Goal: Task Accomplishment & Management: Manage account settings

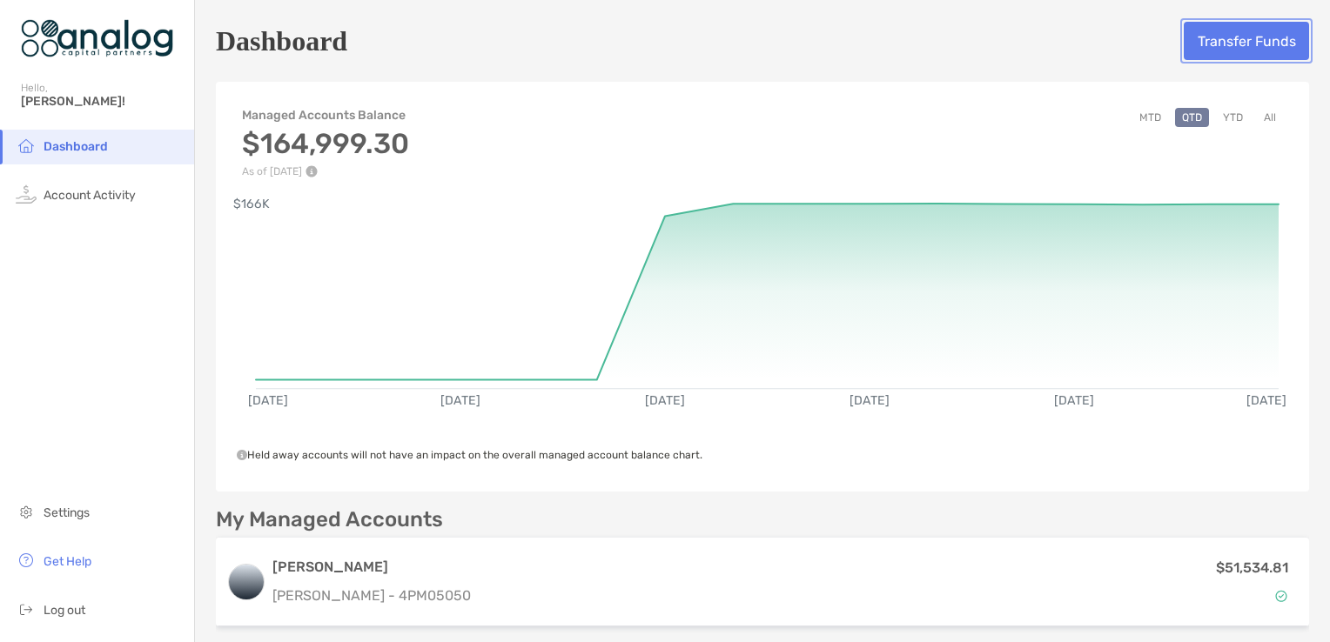
click at [1247, 44] on button "Transfer Funds" at bounding box center [1246, 41] width 125 height 38
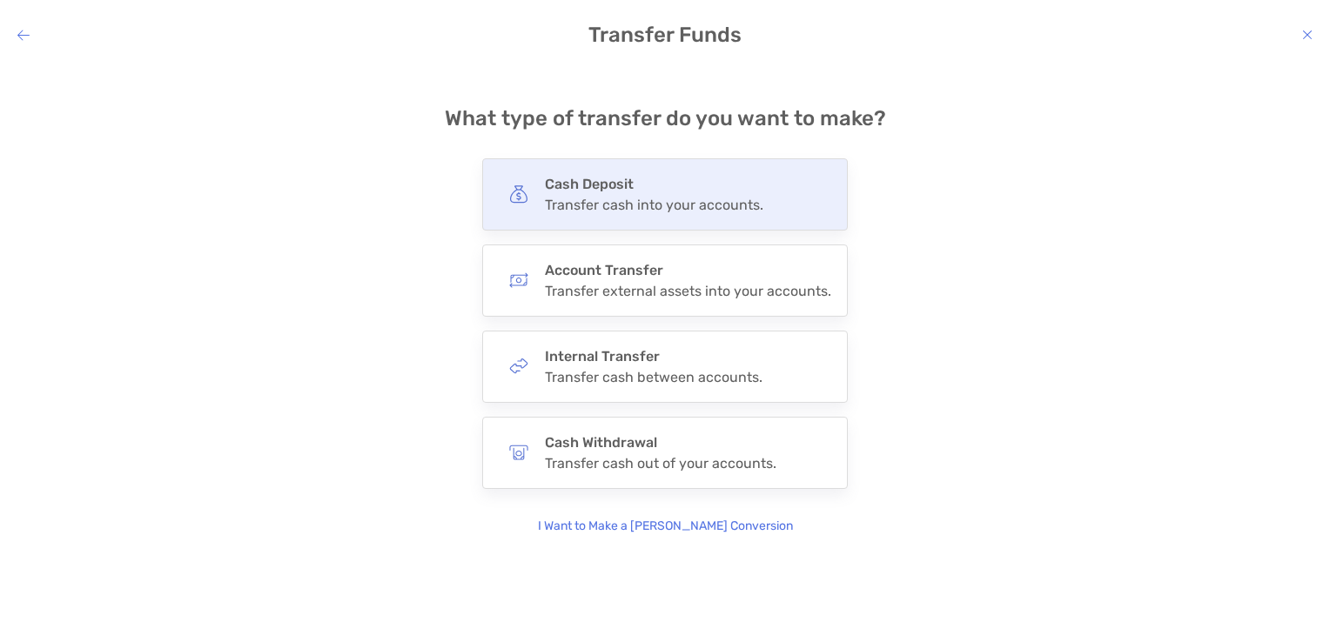
click at [704, 173] on div "Cash Deposit Transfer cash into your accounts." at bounding box center [665, 194] width 366 height 72
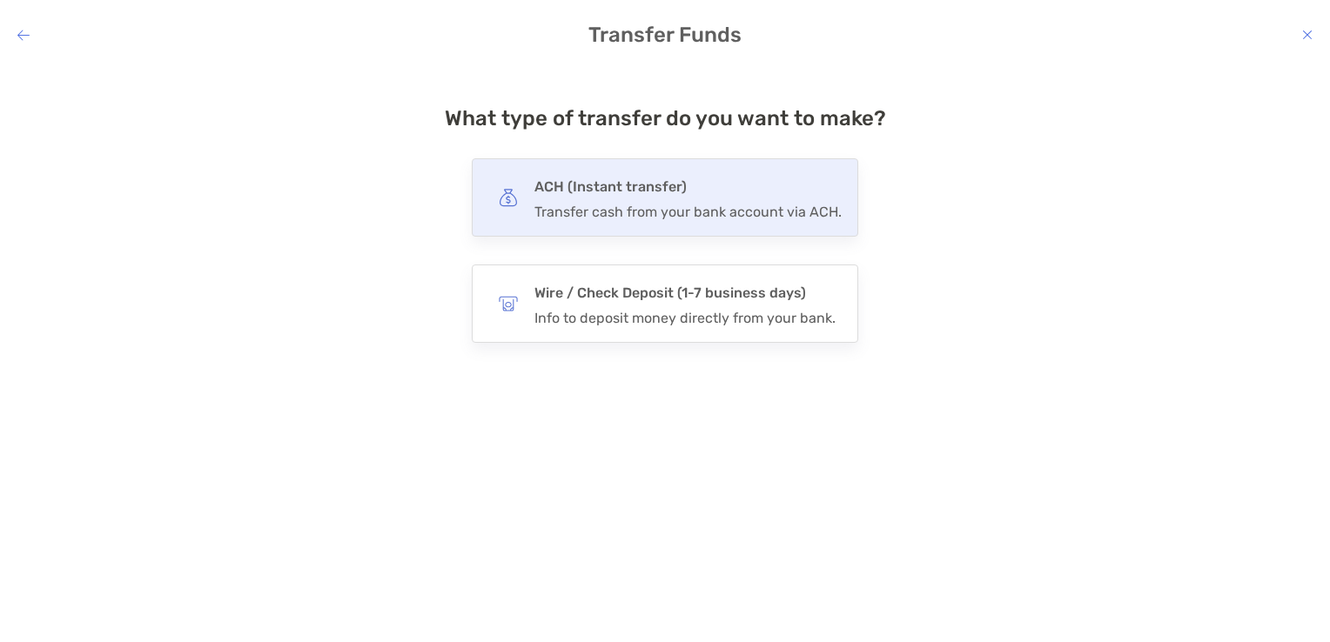
click at [707, 197] on h4 "ACH (Instant transfer)" at bounding box center [687, 187] width 307 height 24
click at [0, 0] on input "***" at bounding box center [0, 0] width 0 height 0
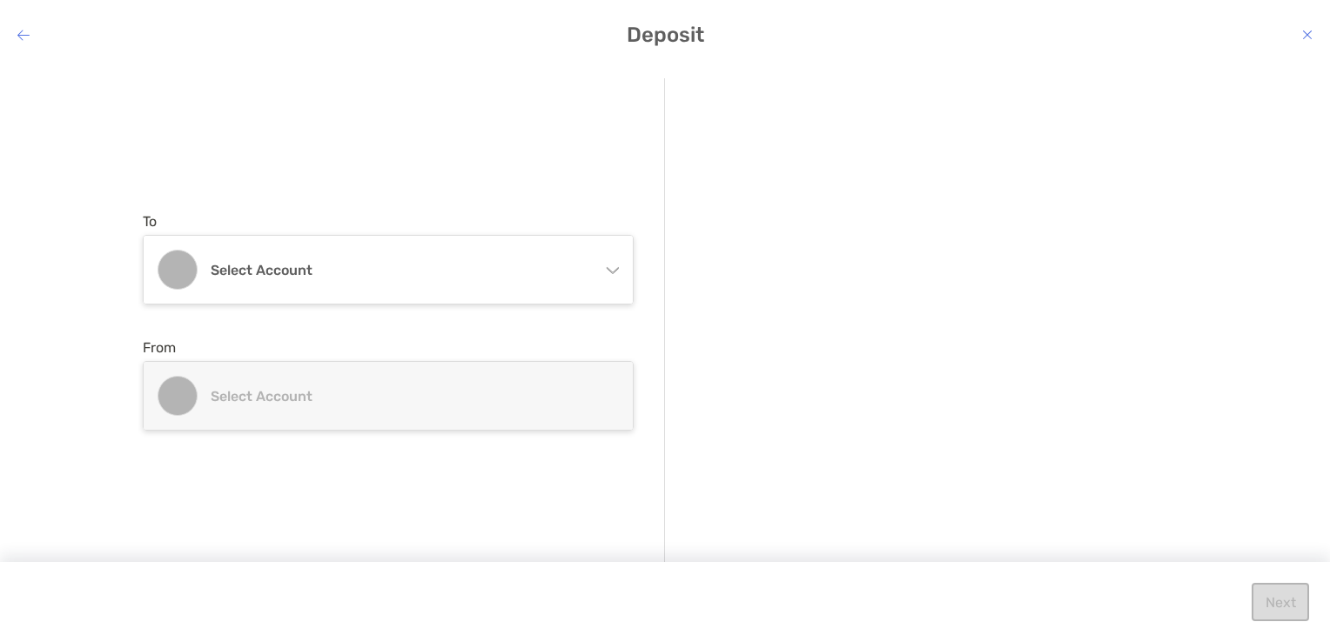
click at [617, 263] on icon "modal" at bounding box center [612, 267] width 14 height 14
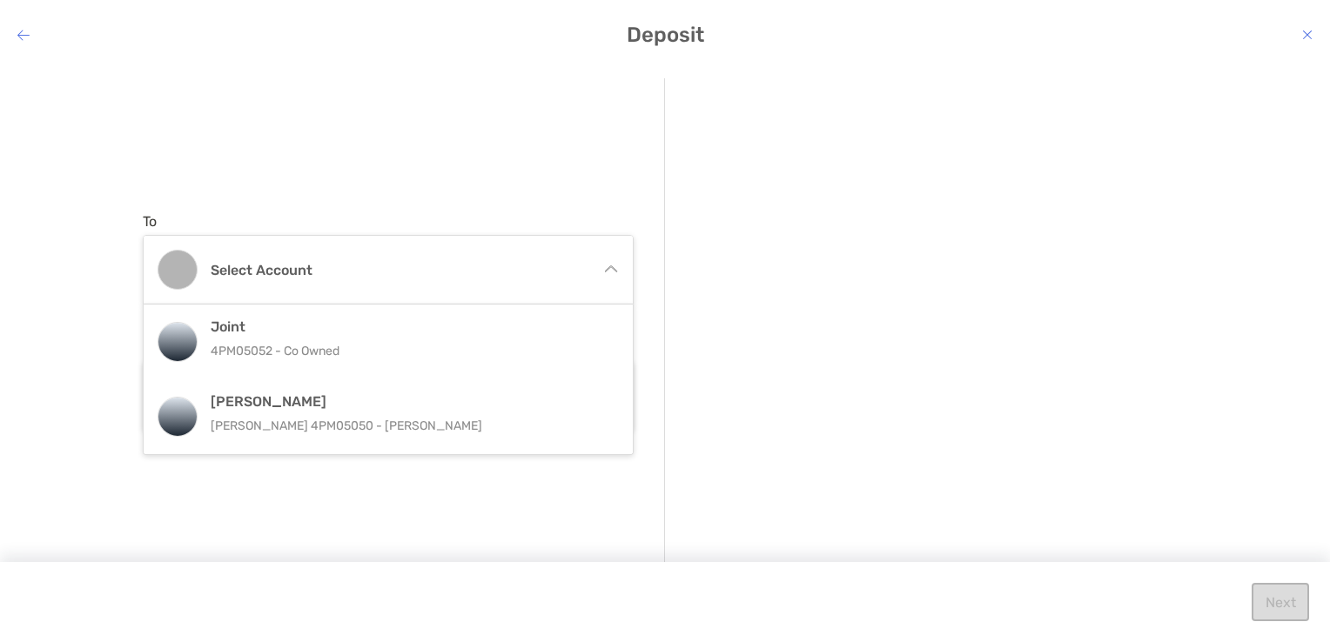
click at [617, 263] on div "Select account" at bounding box center [388, 270] width 489 height 68
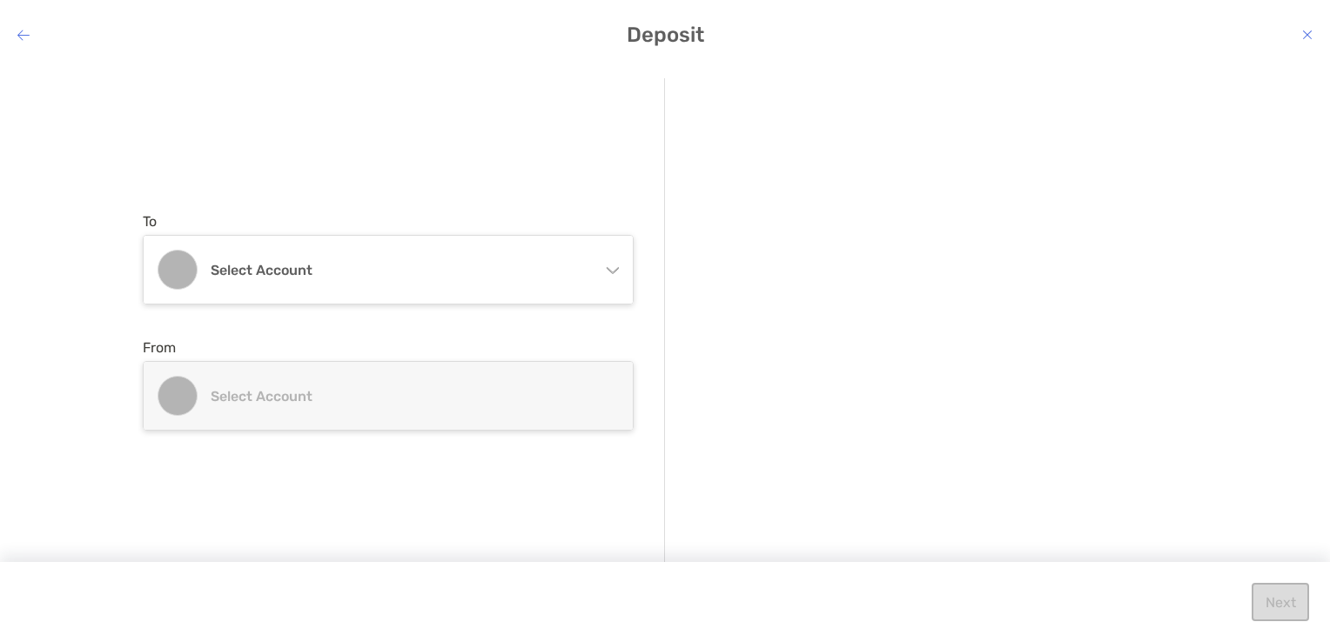
click at [617, 263] on icon "modal" at bounding box center [612, 267] width 14 height 14
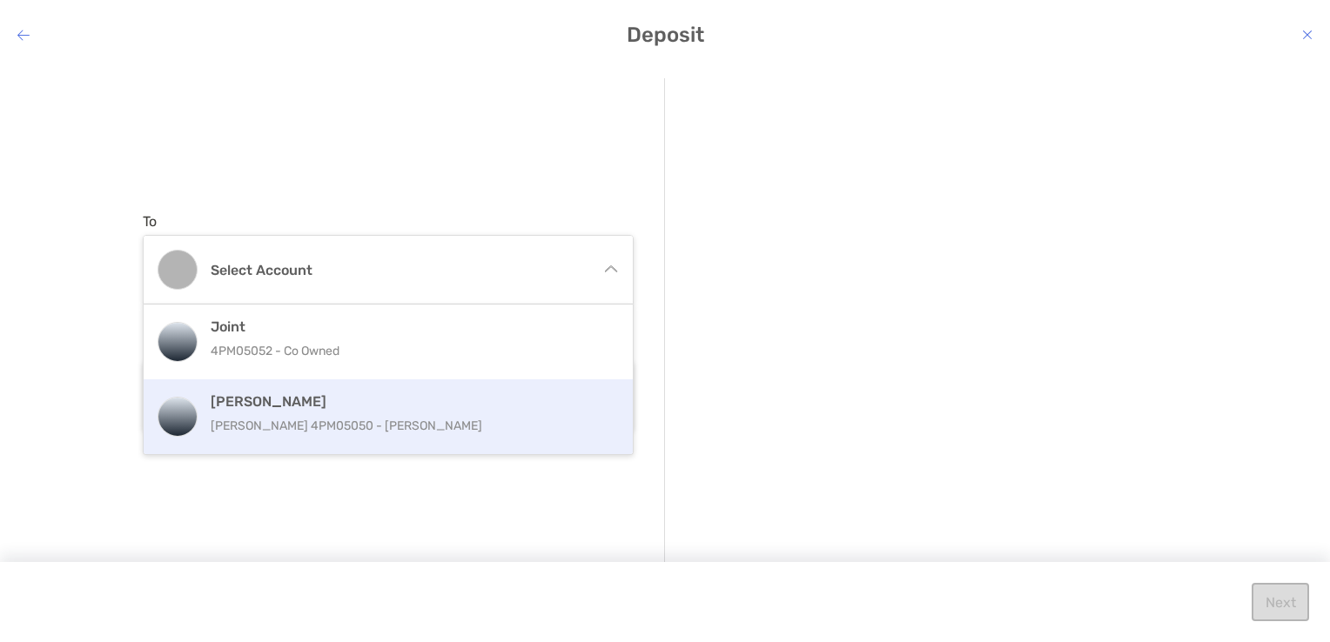
click at [504, 406] on h4 "[PERSON_NAME]" at bounding box center [407, 401] width 393 height 17
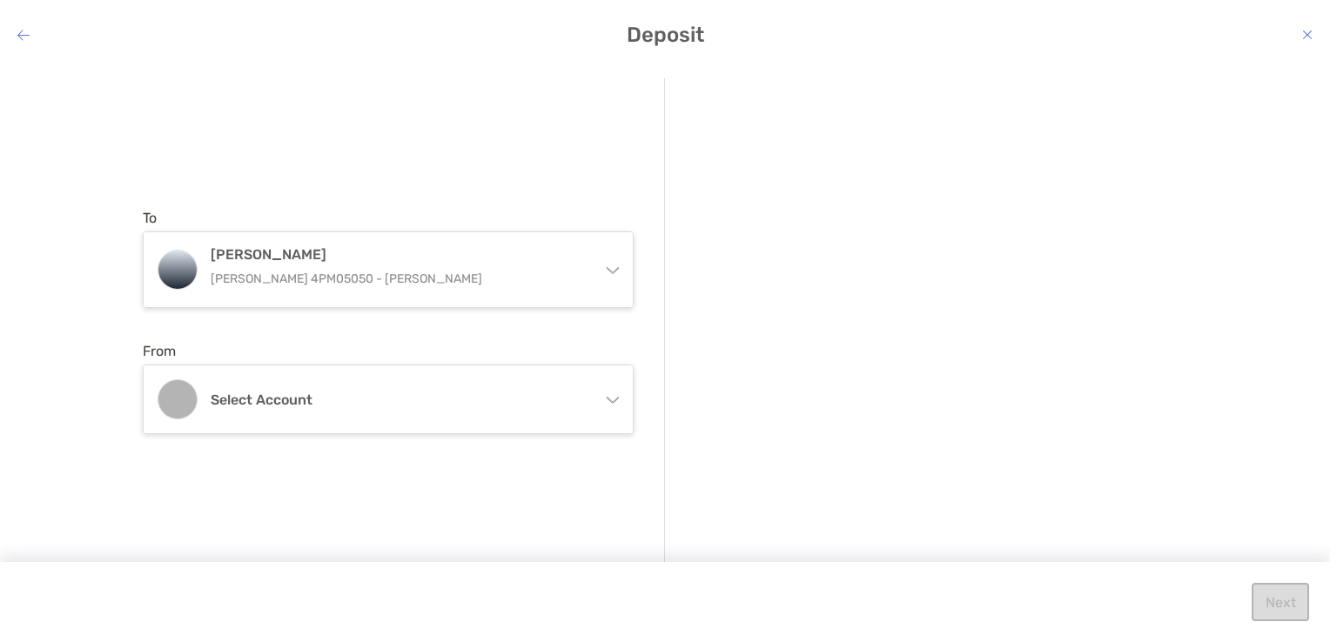
click at [504, 406] on h4 "Select account" at bounding box center [399, 400] width 376 height 17
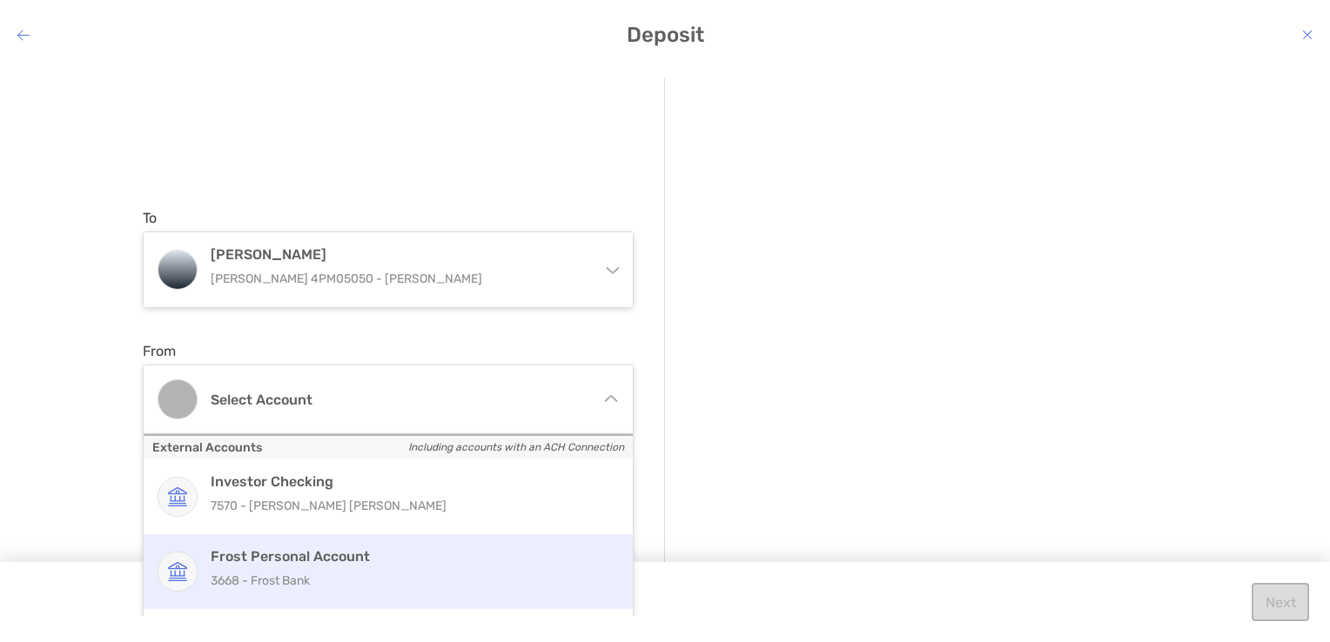
click at [397, 573] on p "3668 - Frost Bank" at bounding box center [407, 581] width 393 height 22
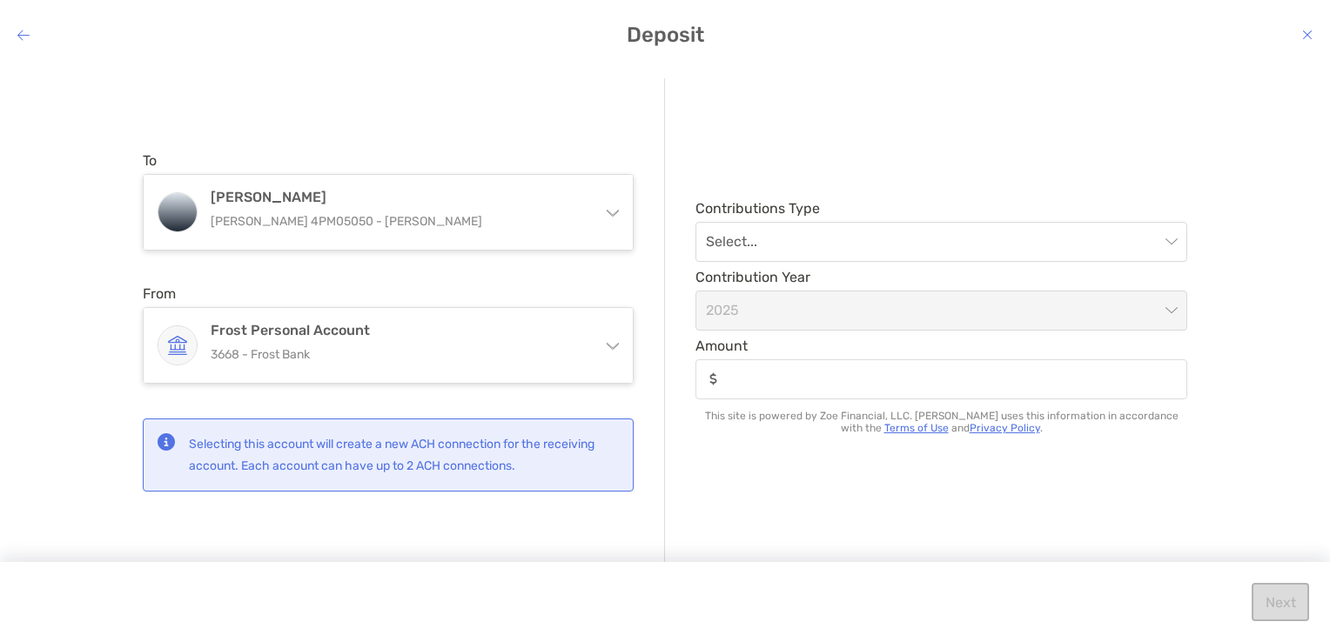
click at [738, 439] on div "Contributions Type Select... Contribution Year [DATE] Amount This site is power…" at bounding box center [926, 321] width 522 height 487
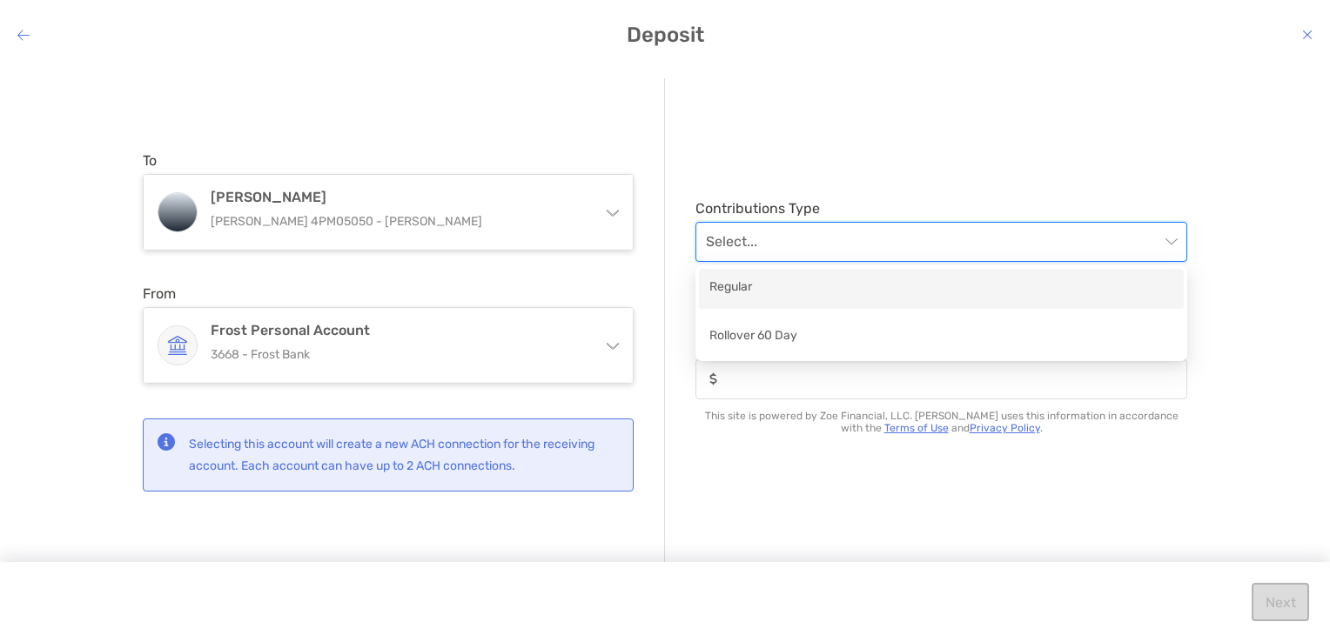
click at [858, 227] on input "modal" at bounding box center [932, 242] width 453 height 38
click at [829, 284] on div "Regular" at bounding box center [941, 289] width 464 height 22
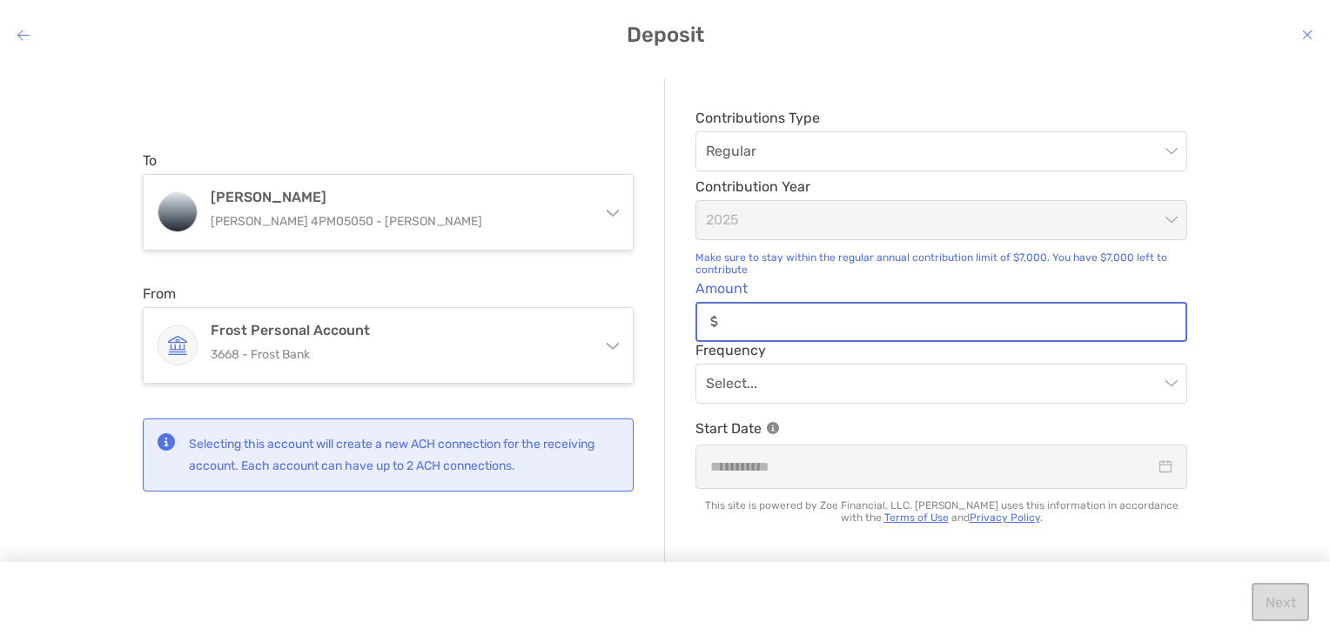
click at [819, 318] on input "Amount" at bounding box center [955, 321] width 460 height 15
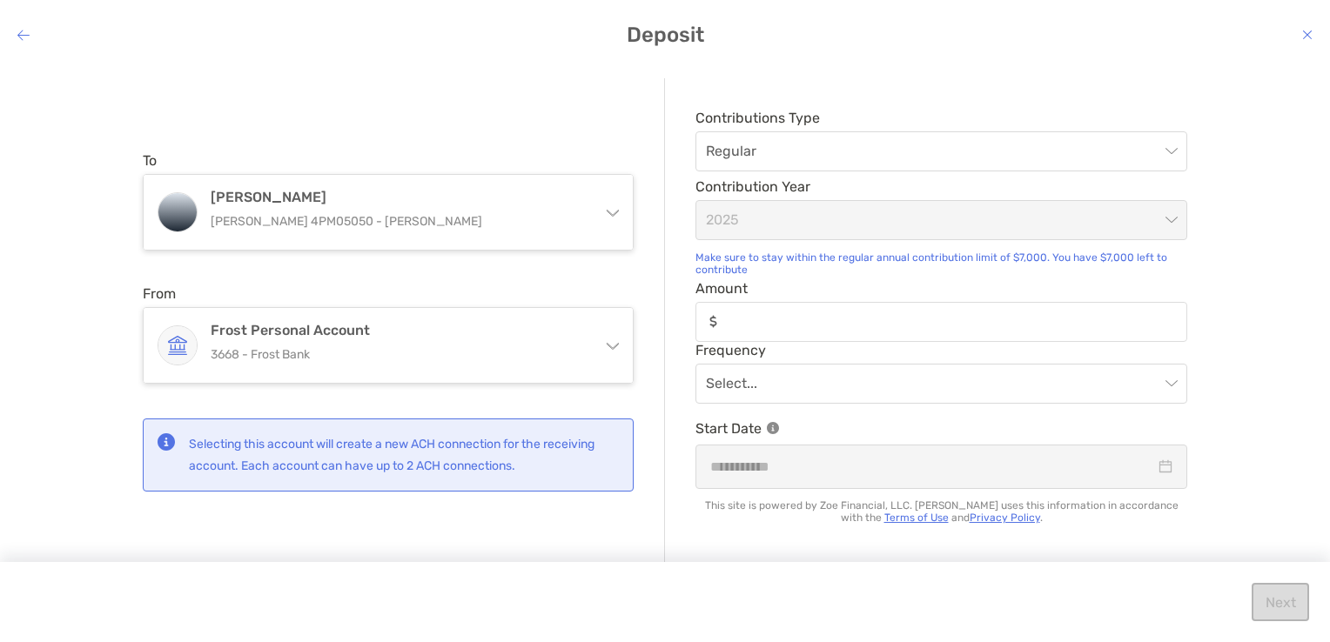
click at [823, 292] on span "Amount" at bounding box center [941, 288] width 492 height 17
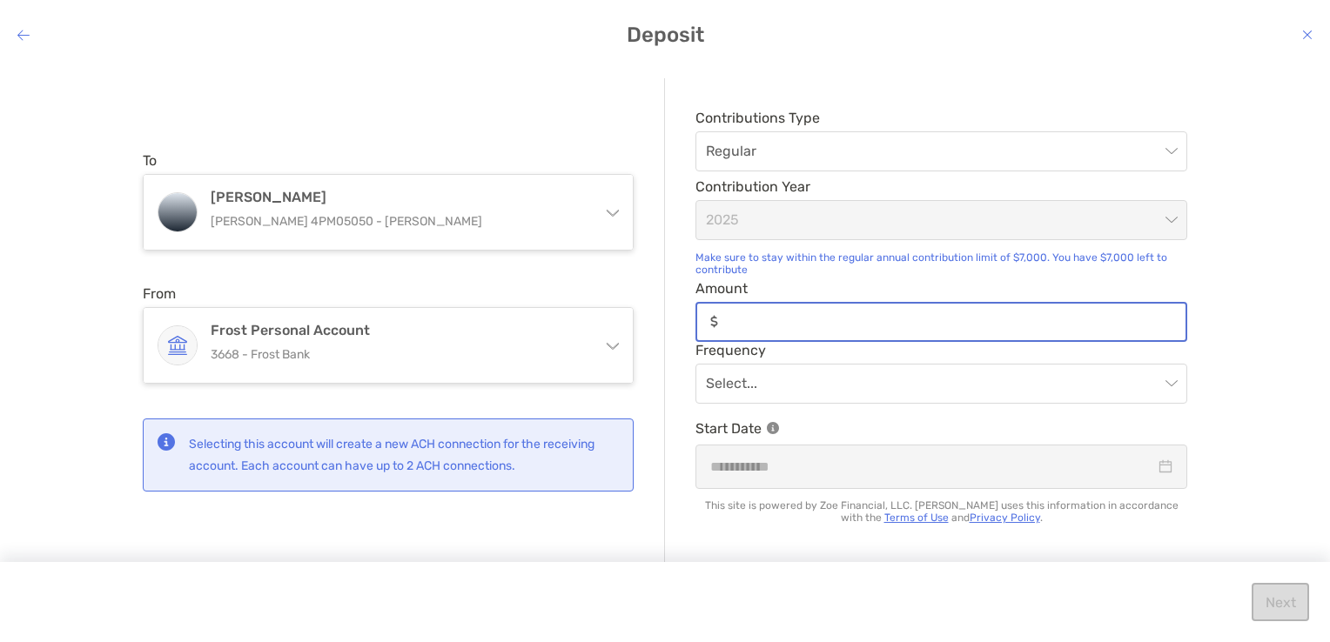
click at [823, 314] on input "Amount" at bounding box center [955, 321] width 460 height 15
type input "******"
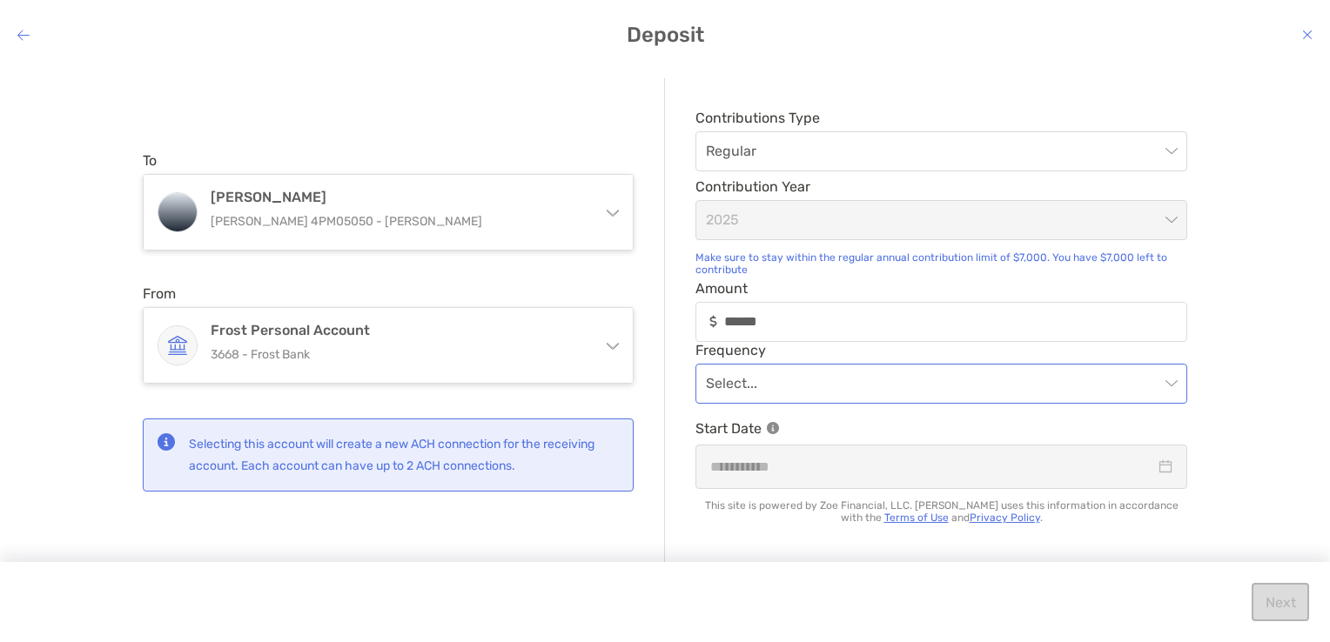
click at [795, 391] on input "modal" at bounding box center [932, 384] width 453 height 38
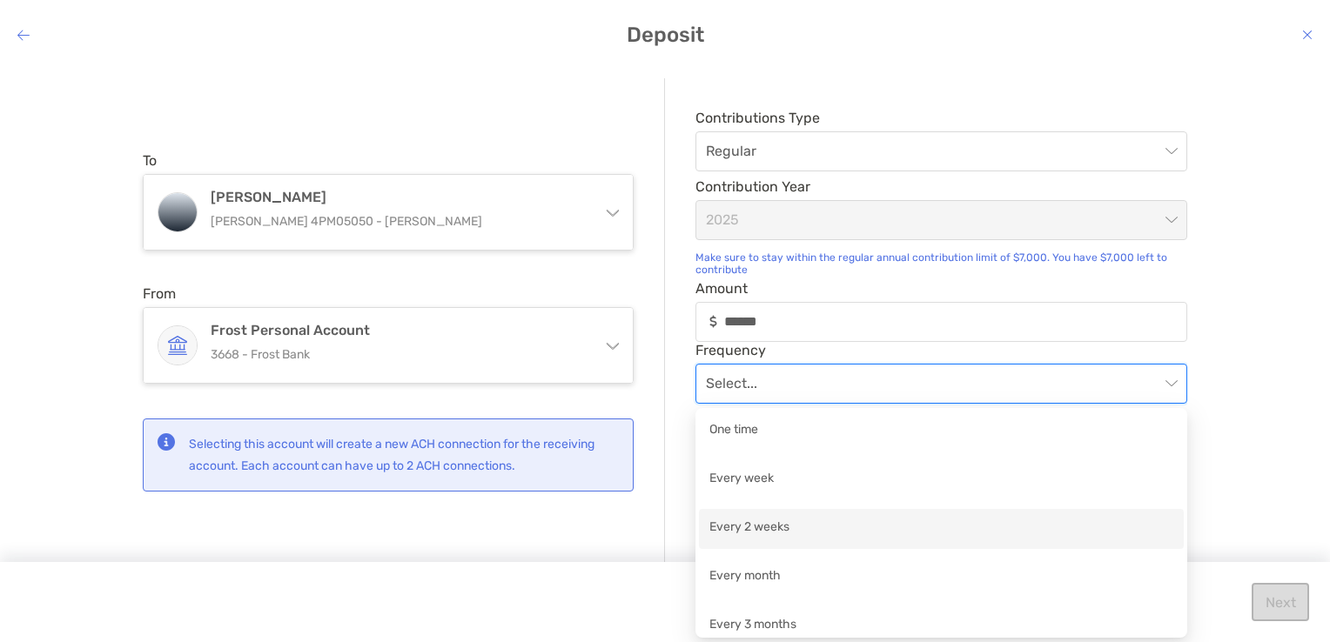
click at [764, 521] on div "Every 2 weeks" at bounding box center [941, 529] width 464 height 22
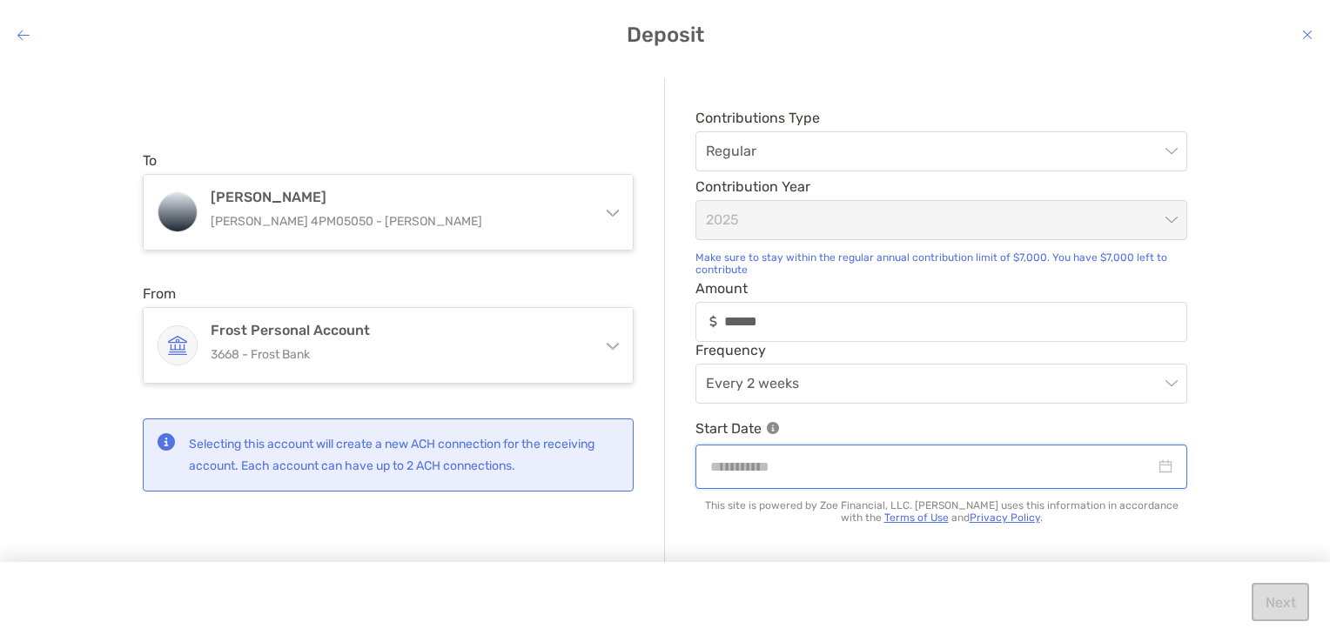
click at [777, 478] on input "modal" at bounding box center [932, 467] width 445 height 22
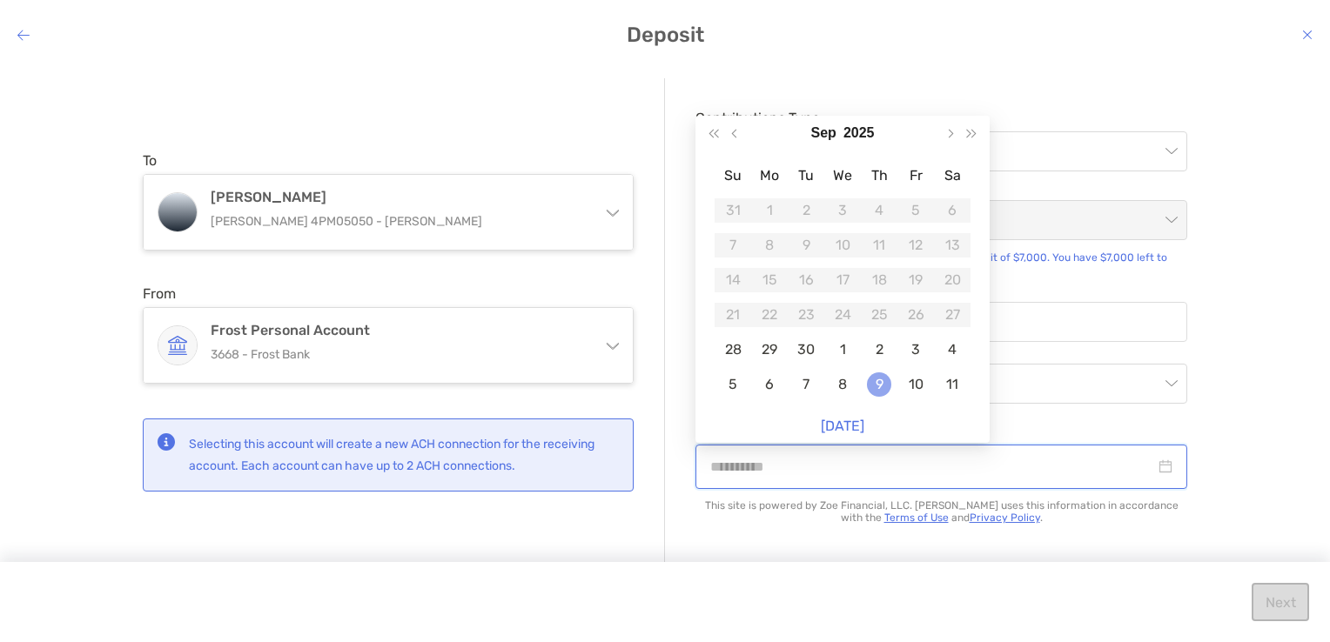
drag, startPoint x: 777, startPoint y: 479, endPoint x: 879, endPoint y: 367, distance: 150.9
click at [879, 367] on body "Hello, [PERSON_NAME]! Dashboard Account Activity Settings Get Help Log out Dash…" at bounding box center [665, 321] width 1330 height 642
type input "**********"
click at [916, 374] on div "10" at bounding box center [915, 385] width 24 height 24
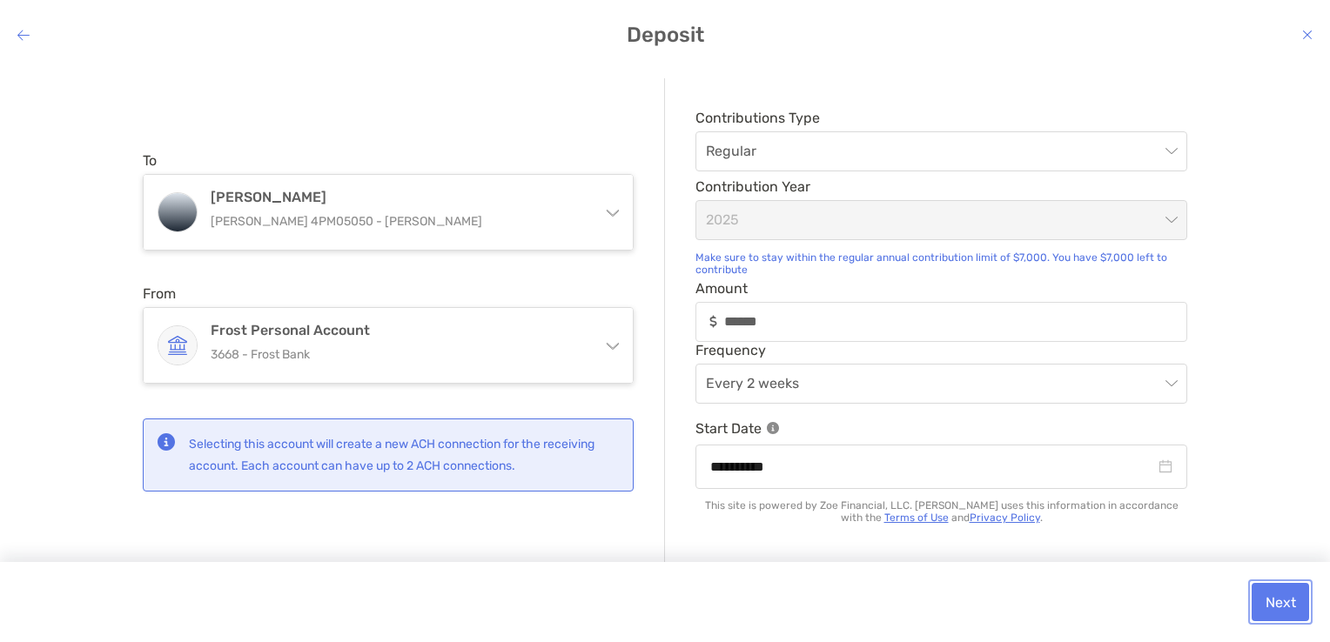
click at [1280, 594] on button "Next" at bounding box center [1280, 602] width 57 height 38
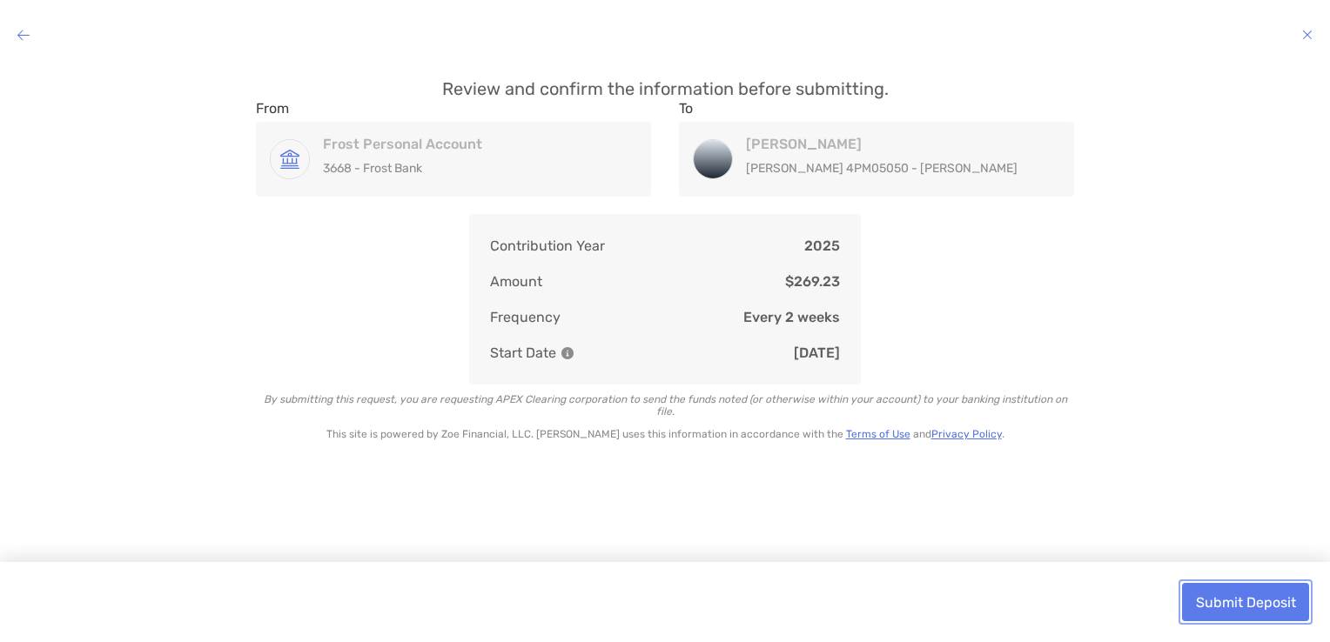
click at [1210, 590] on button "Submit Deposit" at bounding box center [1245, 602] width 127 height 38
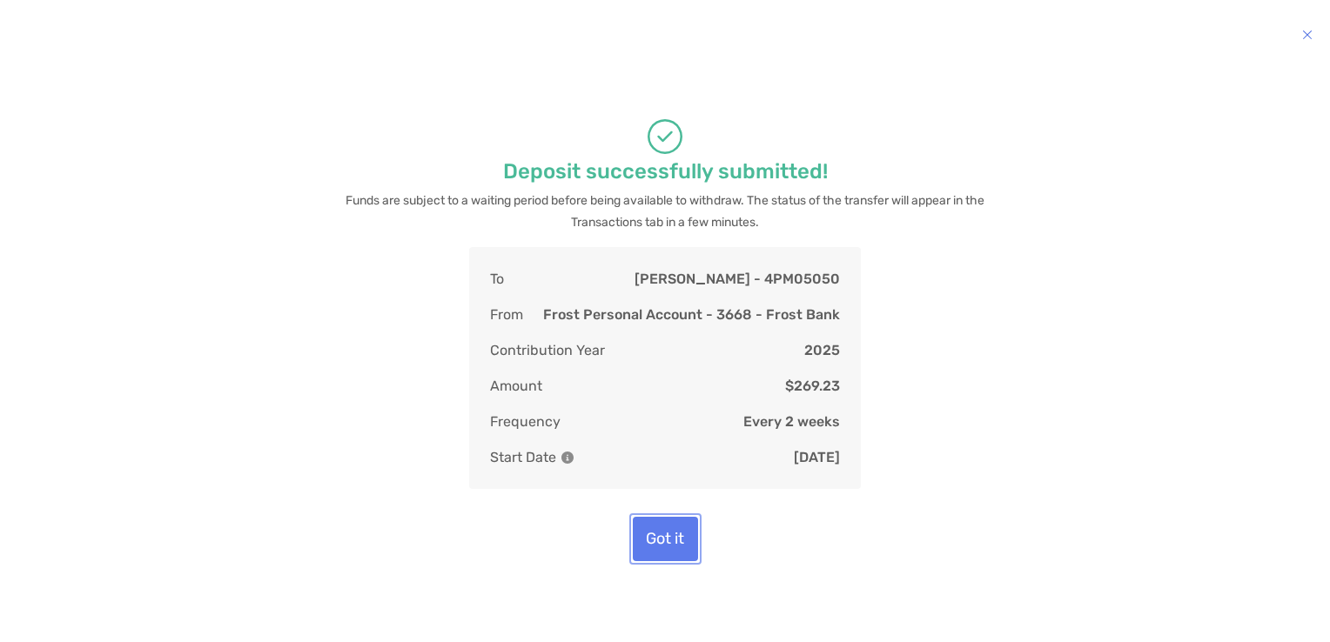
click at [648, 547] on button "Got it" at bounding box center [665, 539] width 65 height 44
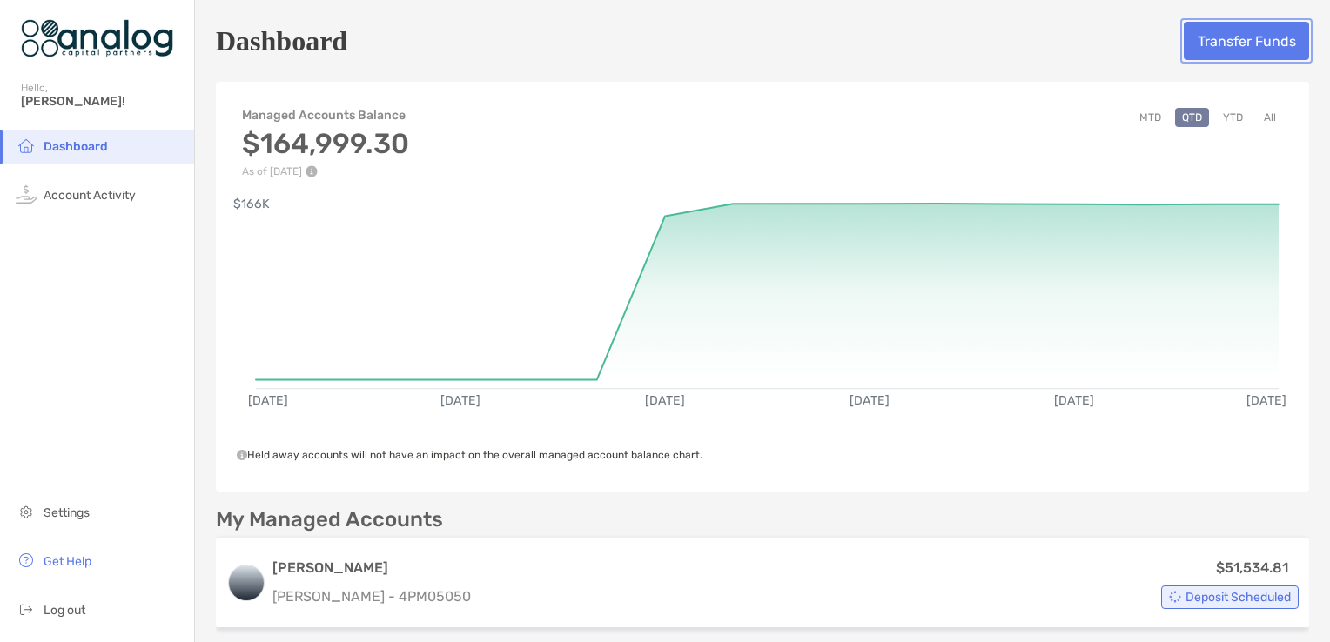
click at [1269, 37] on button "Transfer Funds" at bounding box center [1246, 41] width 125 height 38
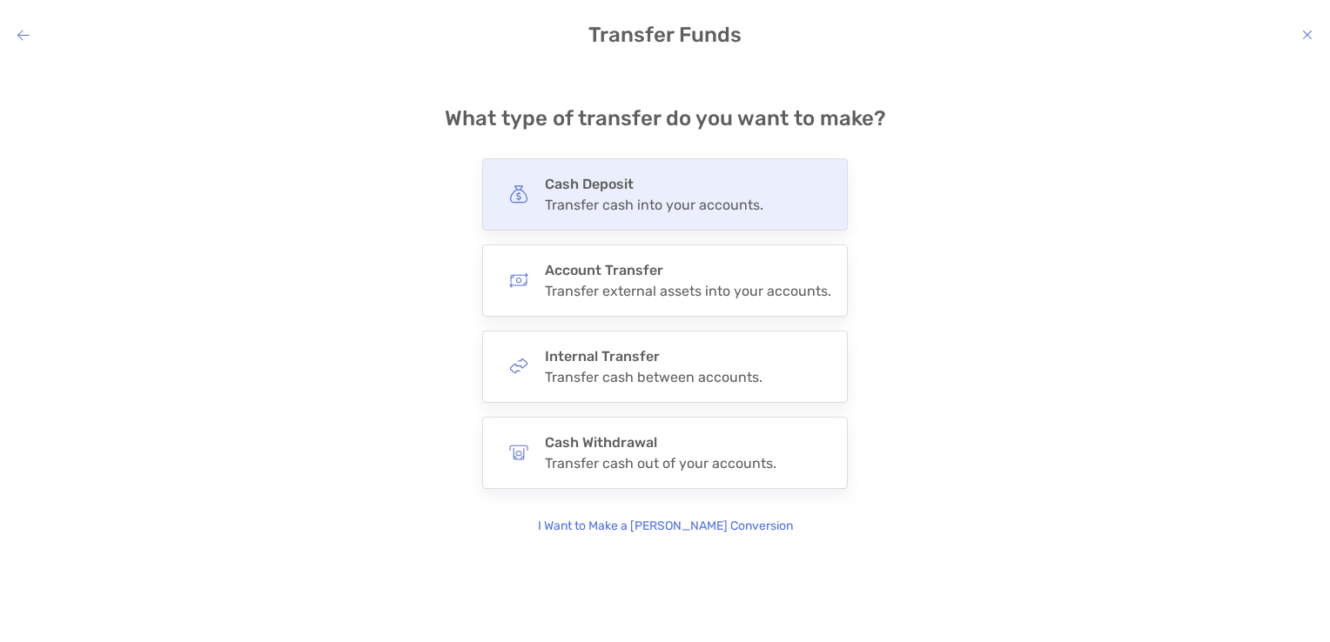
click at [688, 214] on div "Cash Deposit Transfer cash into your accounts." at bounding box center [665, 194] width 366 height 72
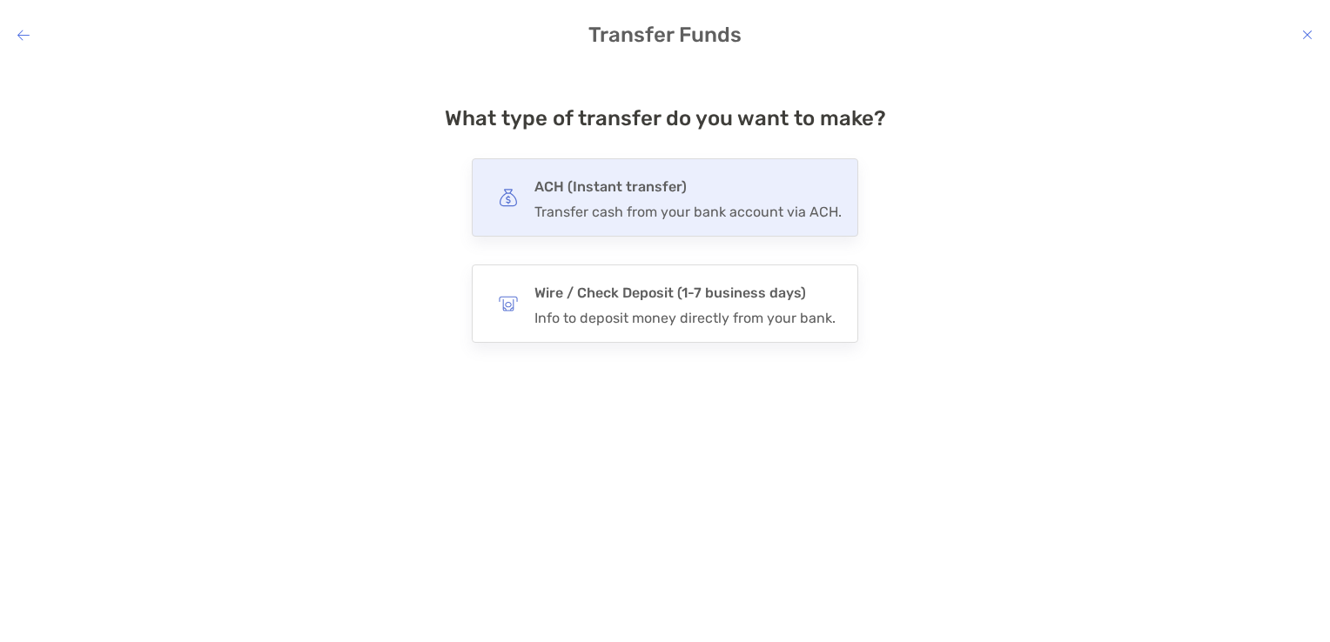
click at [651, 201] on div "ACH (Instant transfer) Transfer cash from your bank account via ACH." at bounding box center [687, 197] width 307 height 45
click at [0, 0] on input "***" at bounding box center [0, 0] width 0 height 0
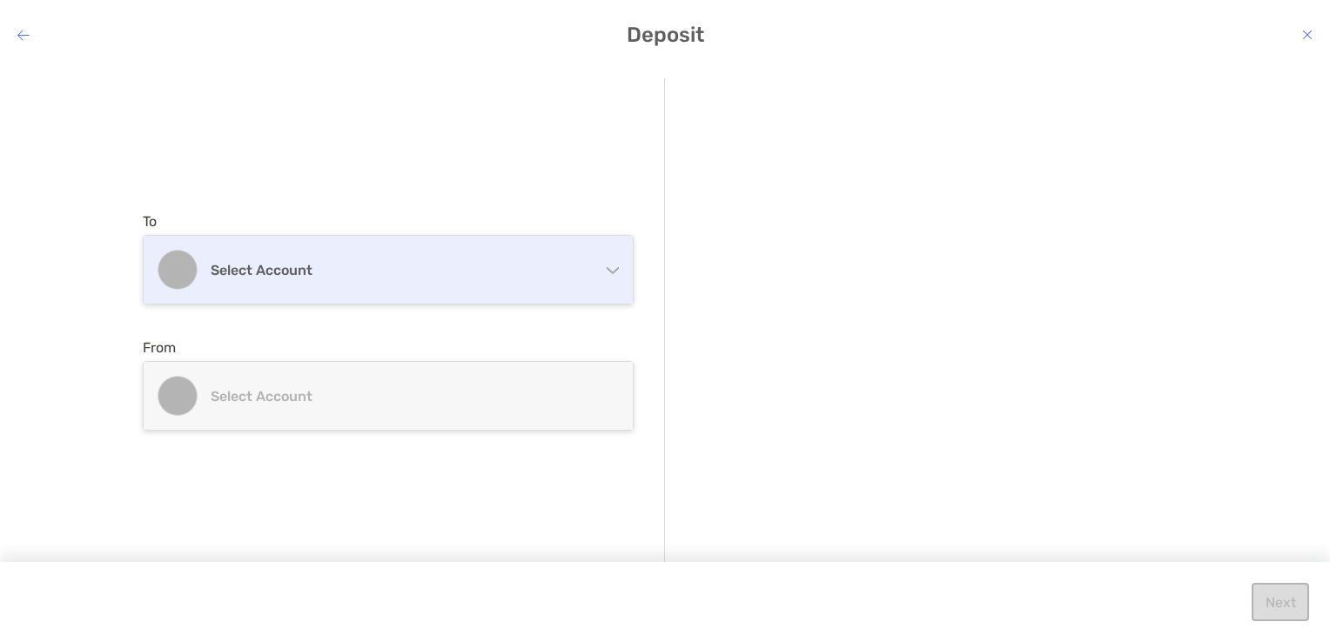
click at [567, 245] on div "Select account" at bounding box center [388, 270] width 489 height 68
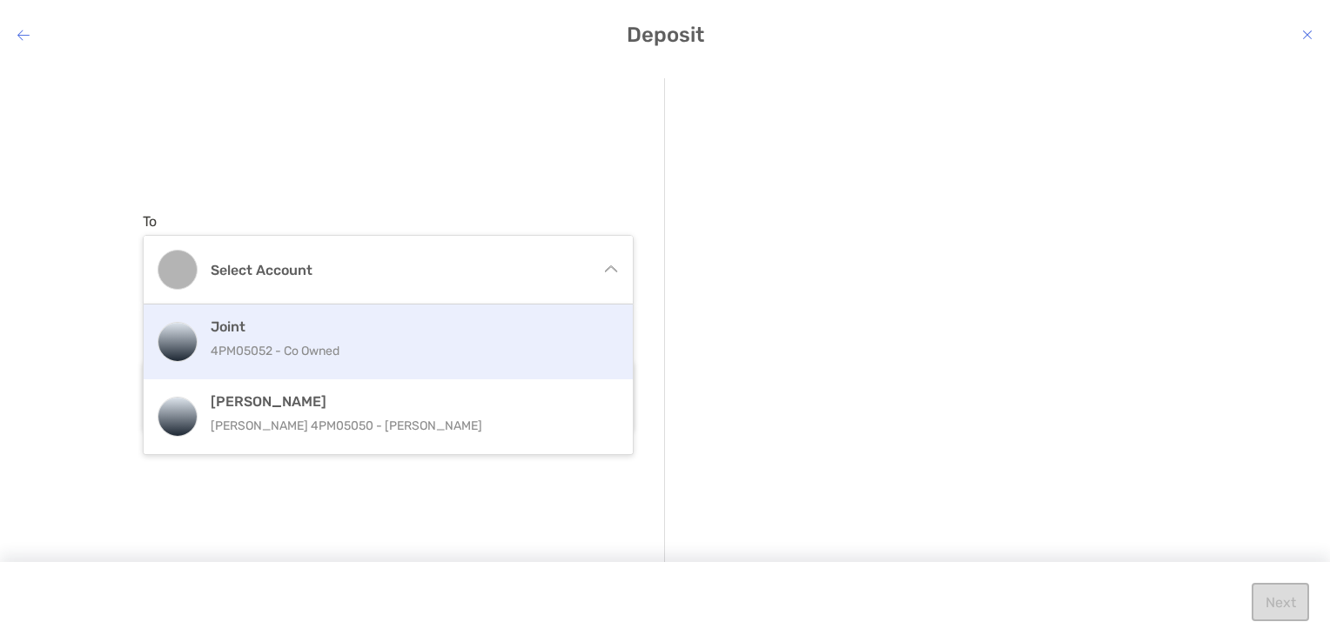
click at [470, 338] on div "Joint 4PM05052 - Co Owned" at bounding box center [407, 342] width 393 height 47
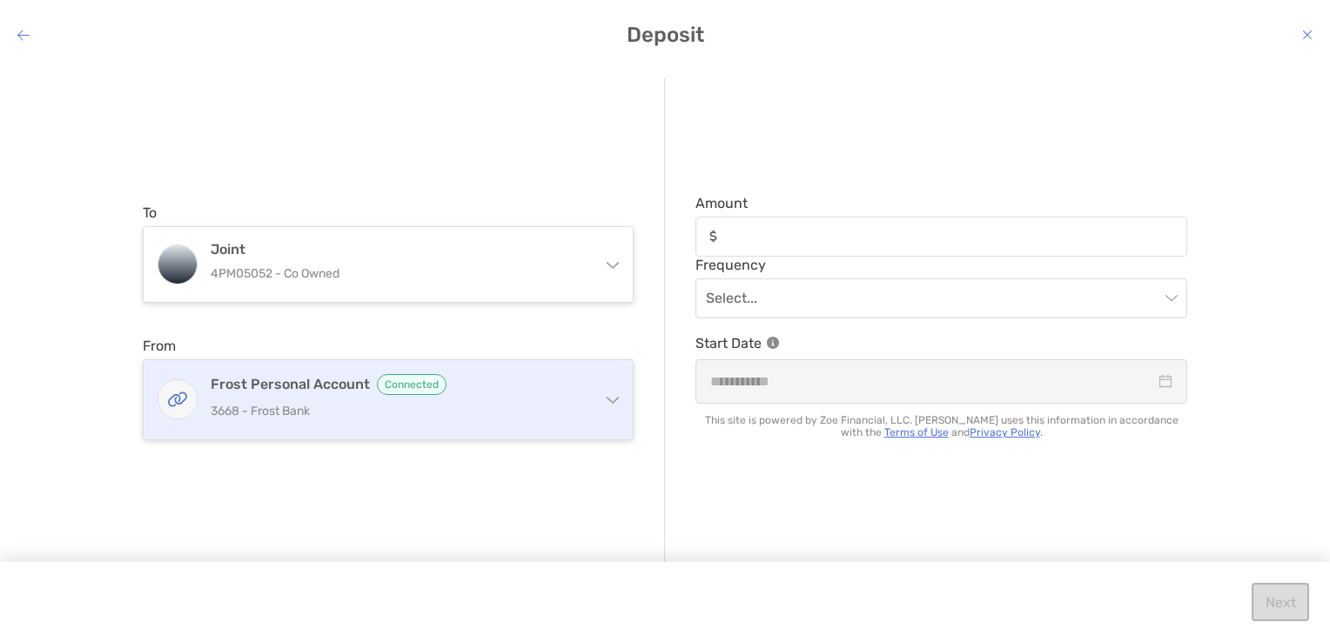
click at [499, 404] on p "3668 - Frost Bank" at bounding box center [399, 411] width 376 height 22
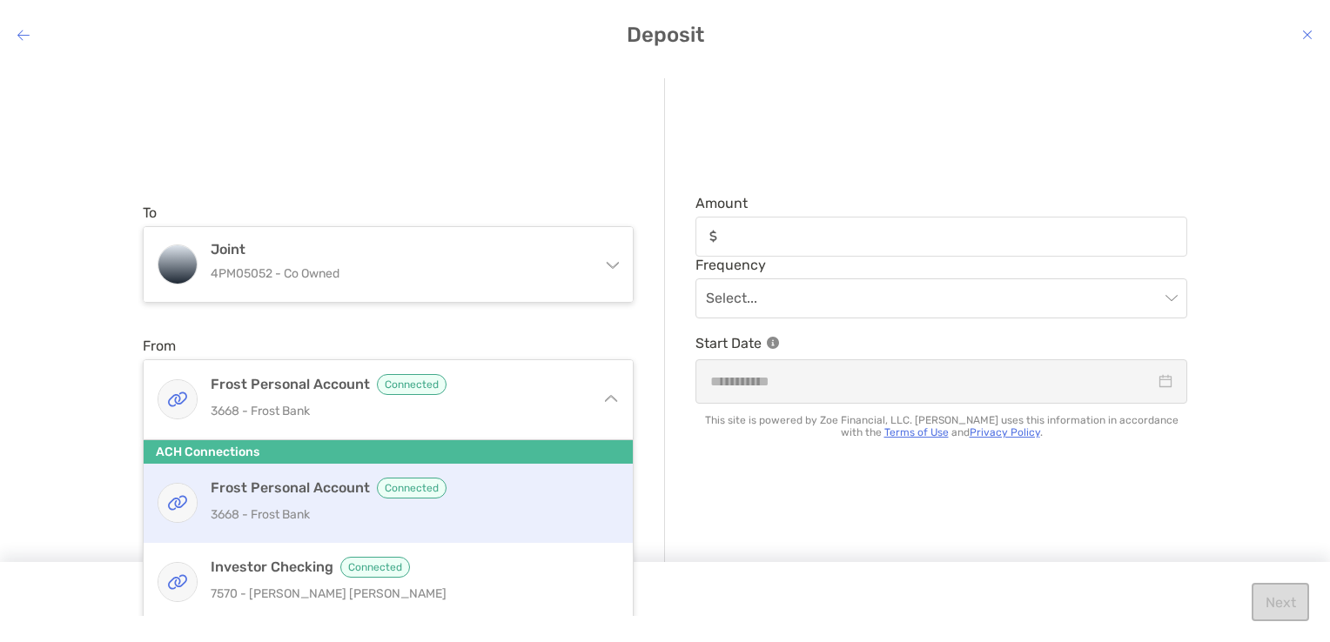
click at [482, 504] on p "3668 - Frost Bank" at bounding box center [407, 515] width 393 height 22
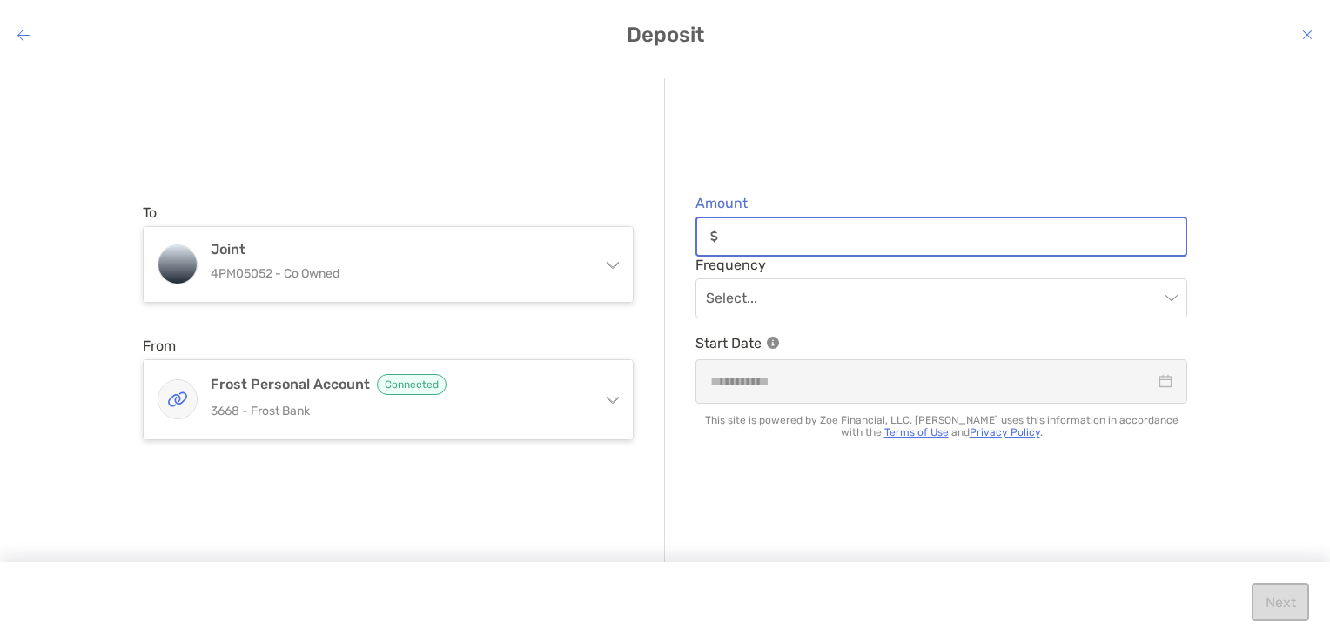
click at [791, 242] on input "Amount" at bounding box center [955, 236] width 460 height 15
type input "******"
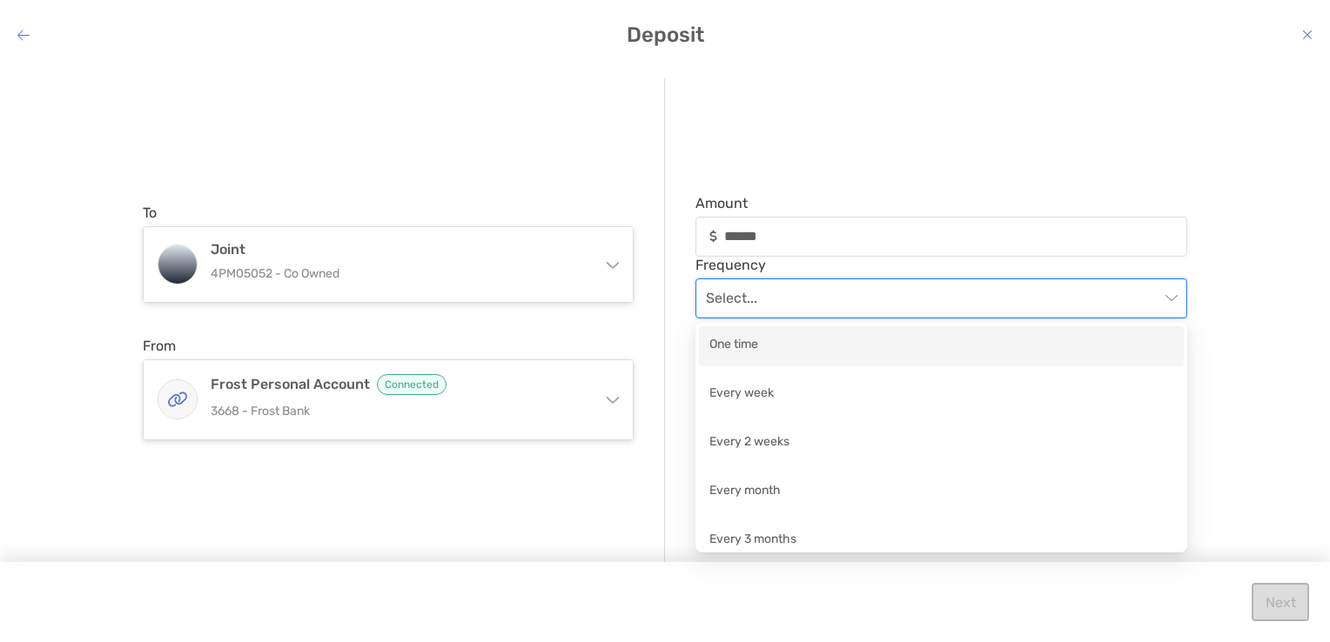
click at [762, 294] on input "modal" at bounding box center [932, 298] width 453 height 38
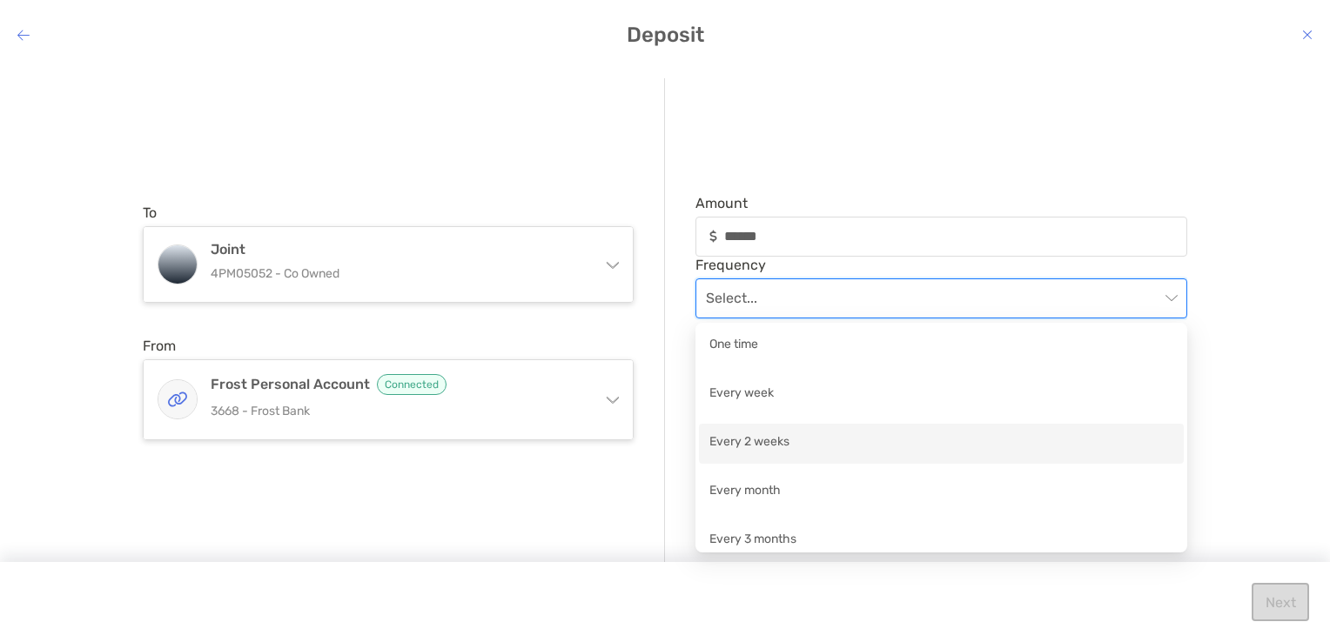
click at [727, 434] on div "Every 2 weeks" at bounding box center [941, 444] width 464 height 22
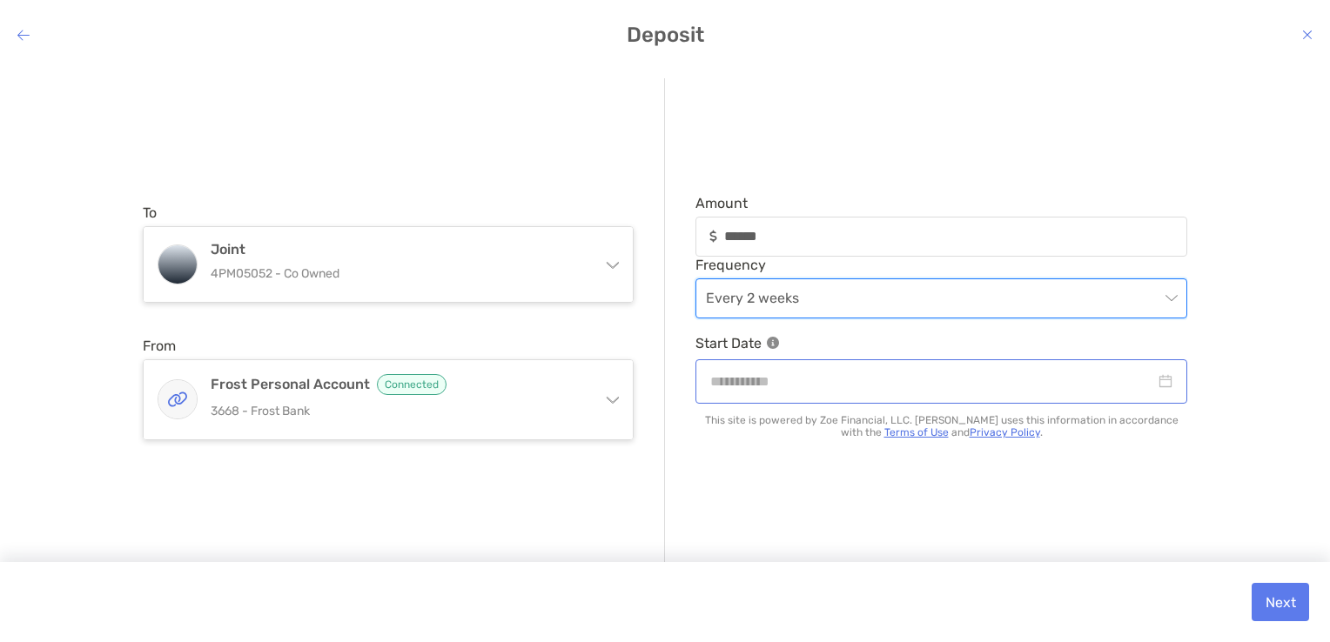
click at [759, 394] on div "modal" at bounding box center [941, 381] width 492 height 44
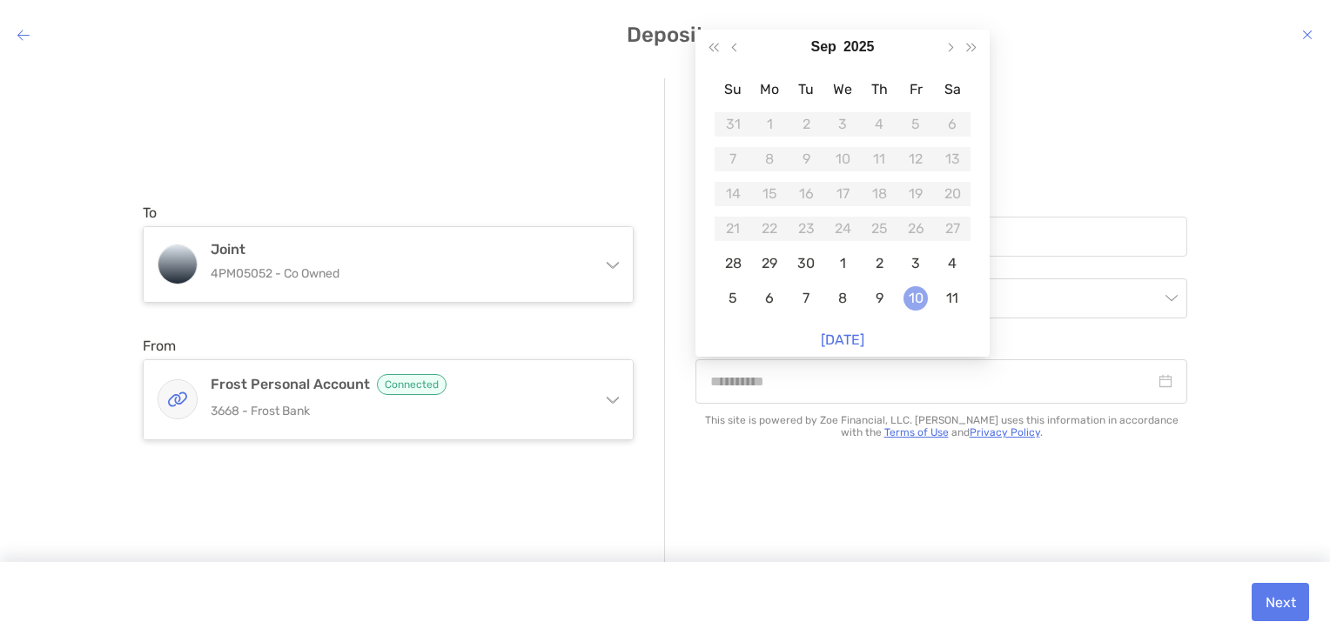
click at [911, 289] on div "10" at bounding box center [915, 298] width 24 height 24
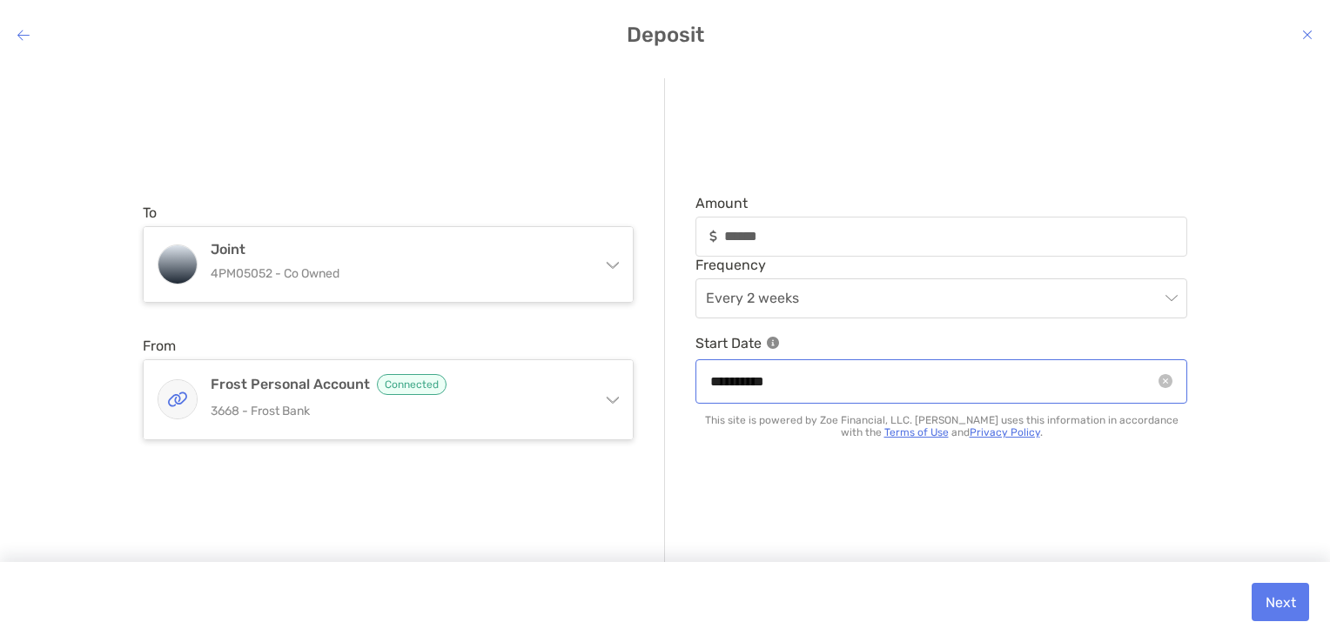
click at [1153, 394] on div "**********" at bounding box center [941, 381] width 492 height 44
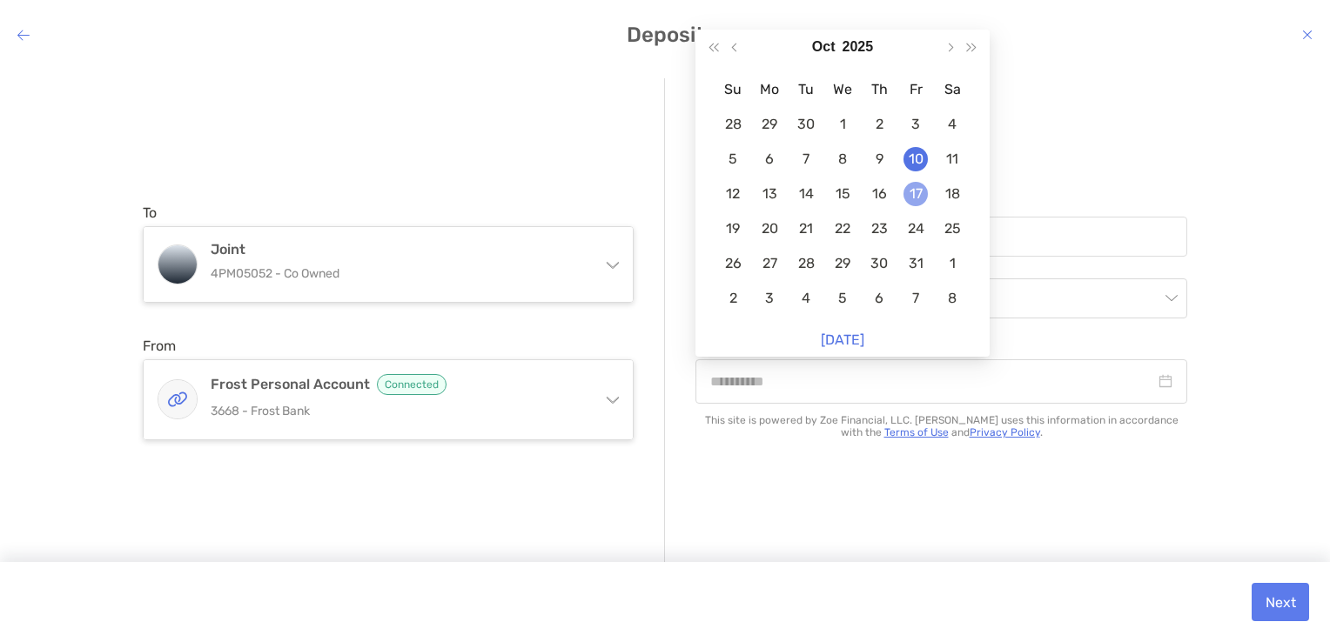
click at [913, 196] on div "17" at bounding box center [915, 194] width 24 height 24
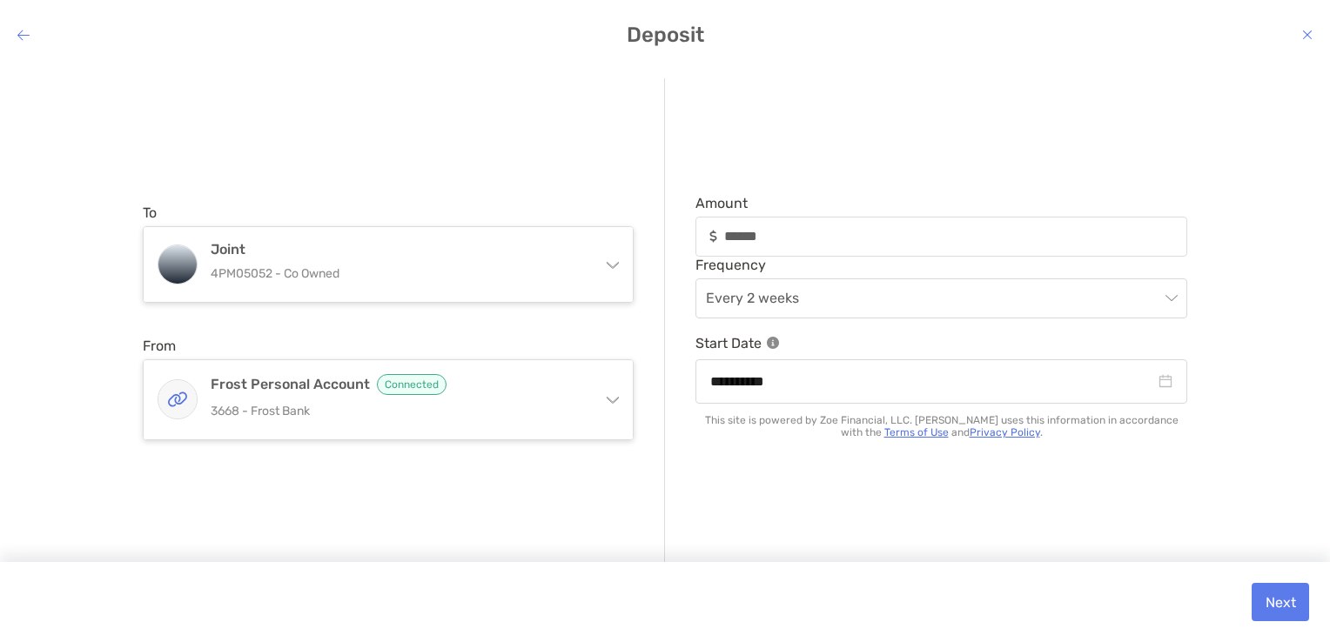
click at [773, 472] on div "**********" at bounding box center [926, 321] width 522 height 487
click at [1133, 380] on input "**********" at bounding box center [932, 382] width 445 height 22
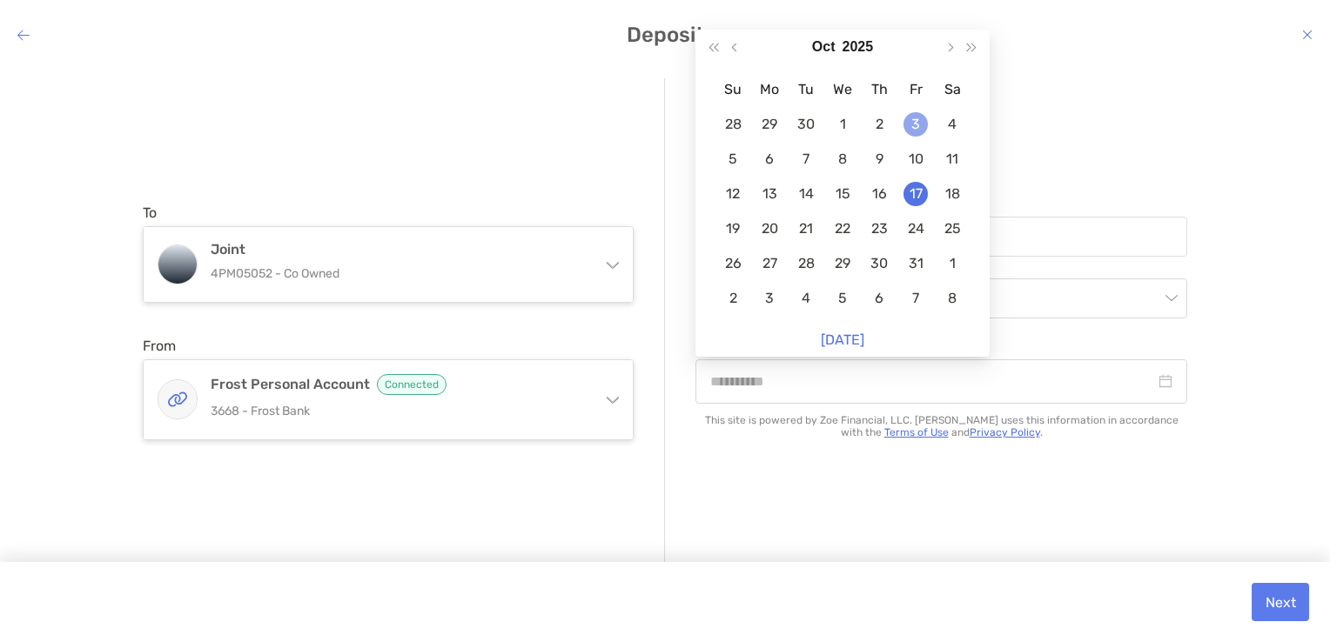
click at [918, 112] on div "3" at bounding box center [915, 124] width 24 height 24
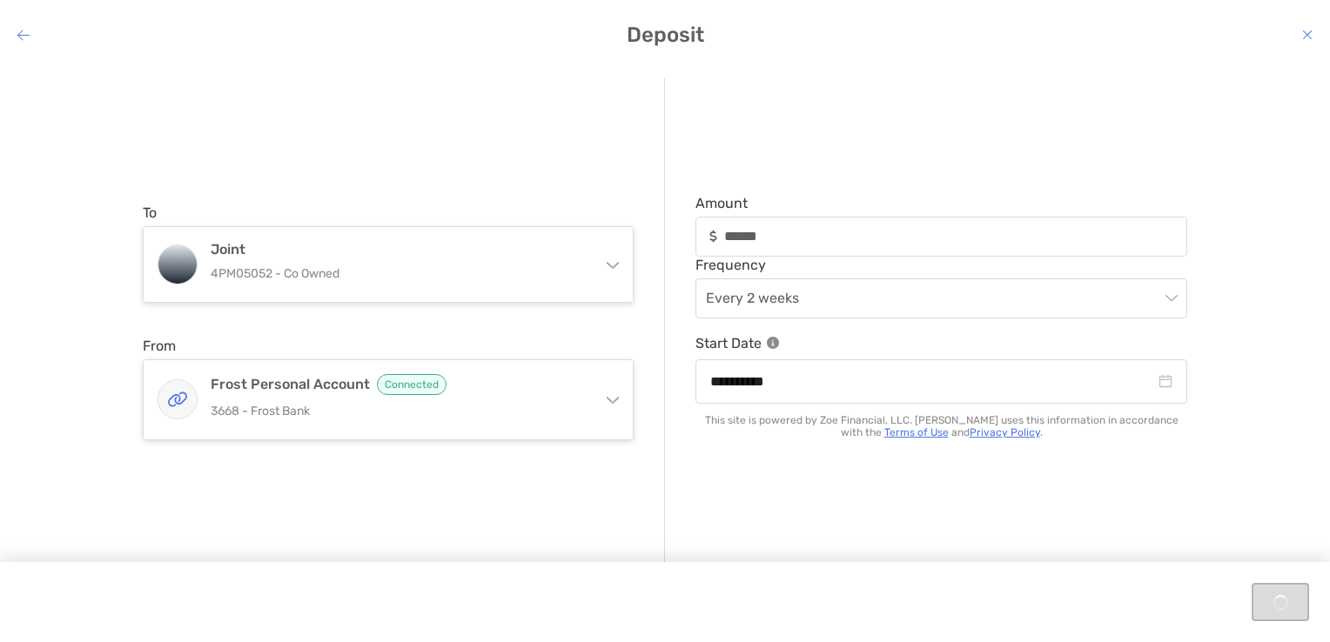
type input "**********"
click at [1285, 601] on button "Next" at bounding box center [1280, 602] width 57 height 38
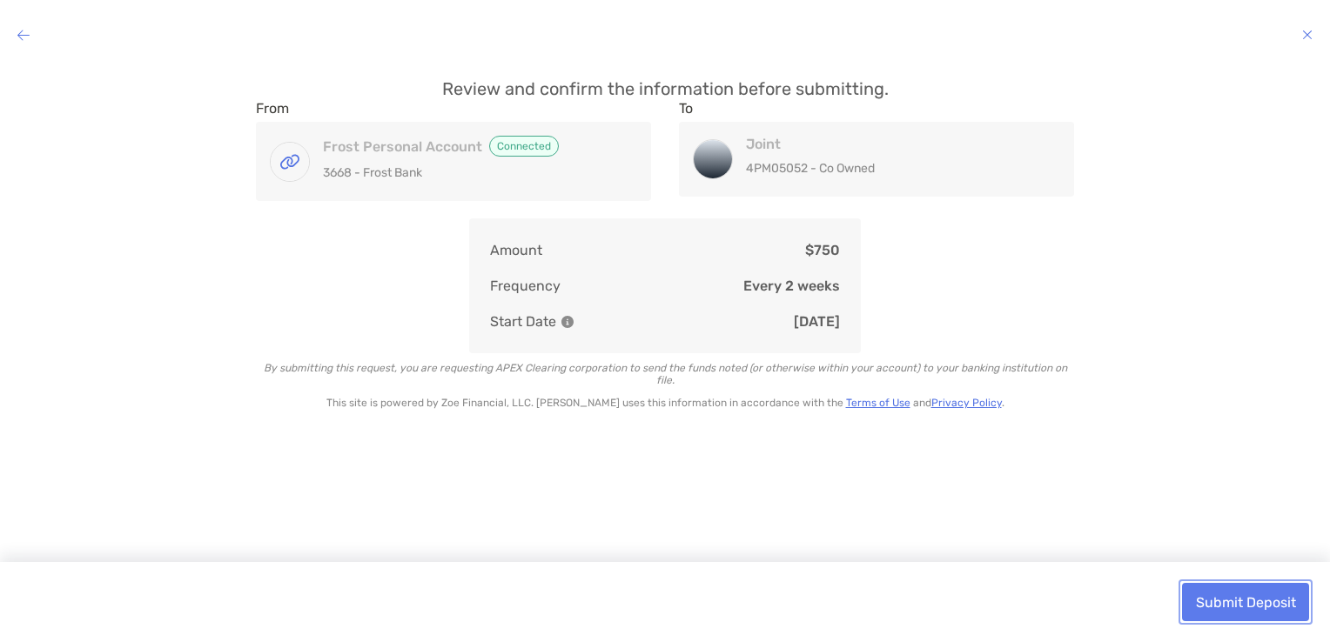
click at [1222, 594] on button "Submit Deposit" at bounding box center [1245, 602] width 127 height 38
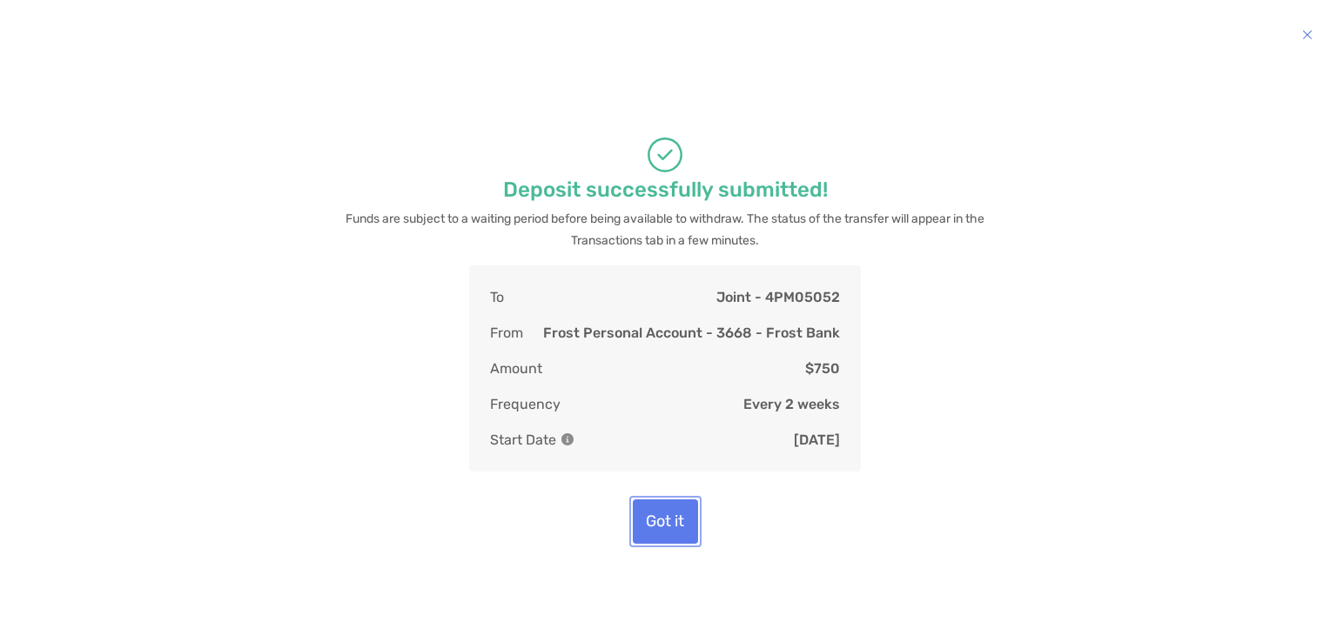
click at [653, 521] on button "Got it" at bounding box center [665, 522] width 65 height 44
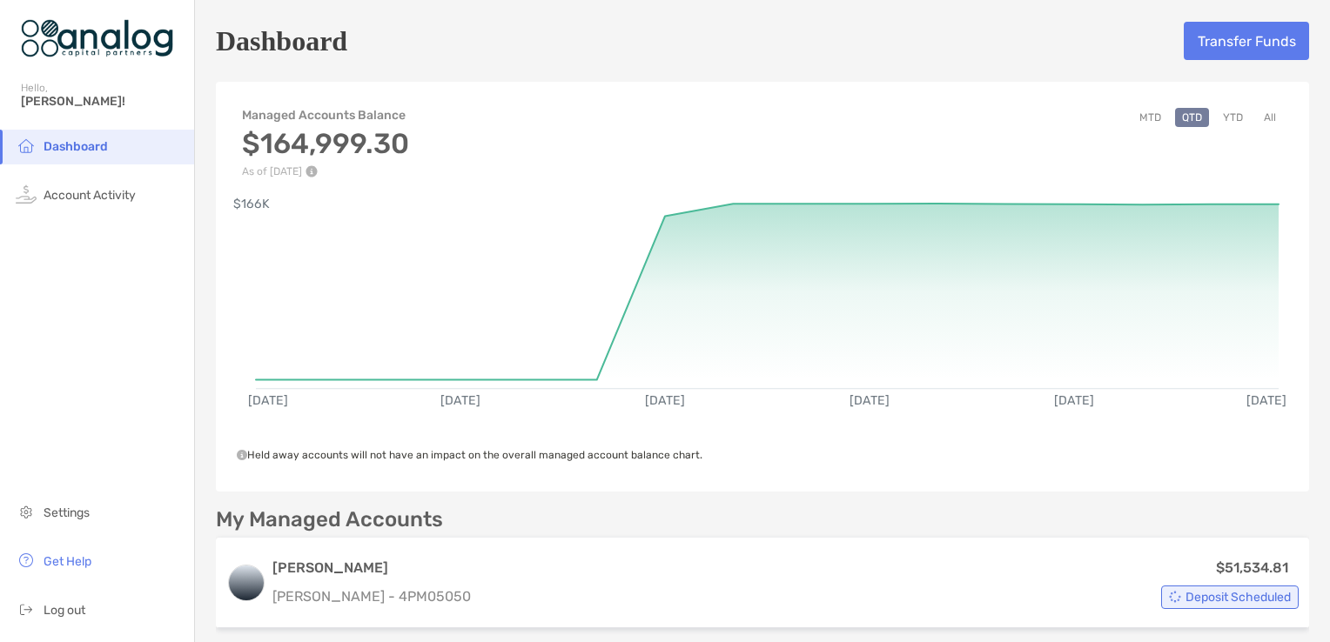
click at [327, 36] on h5 "Dashboard" at bounding box center [281, 41] width 131 height 40
